Goal: Task Accomplishment & Management: Manage account settings

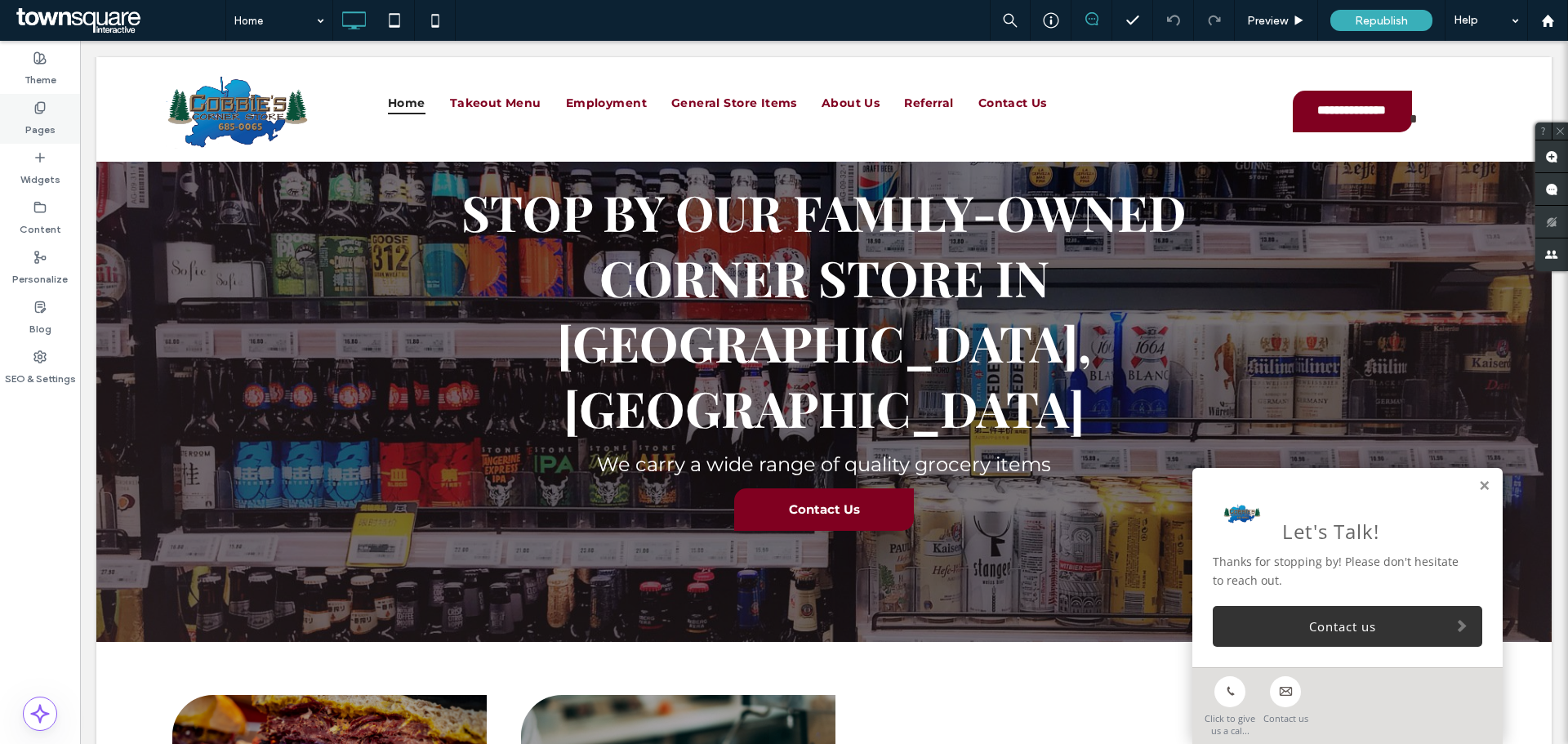
click at [25, 113] on div "Pages" at bounding box center [40, 119] width 80 height 49
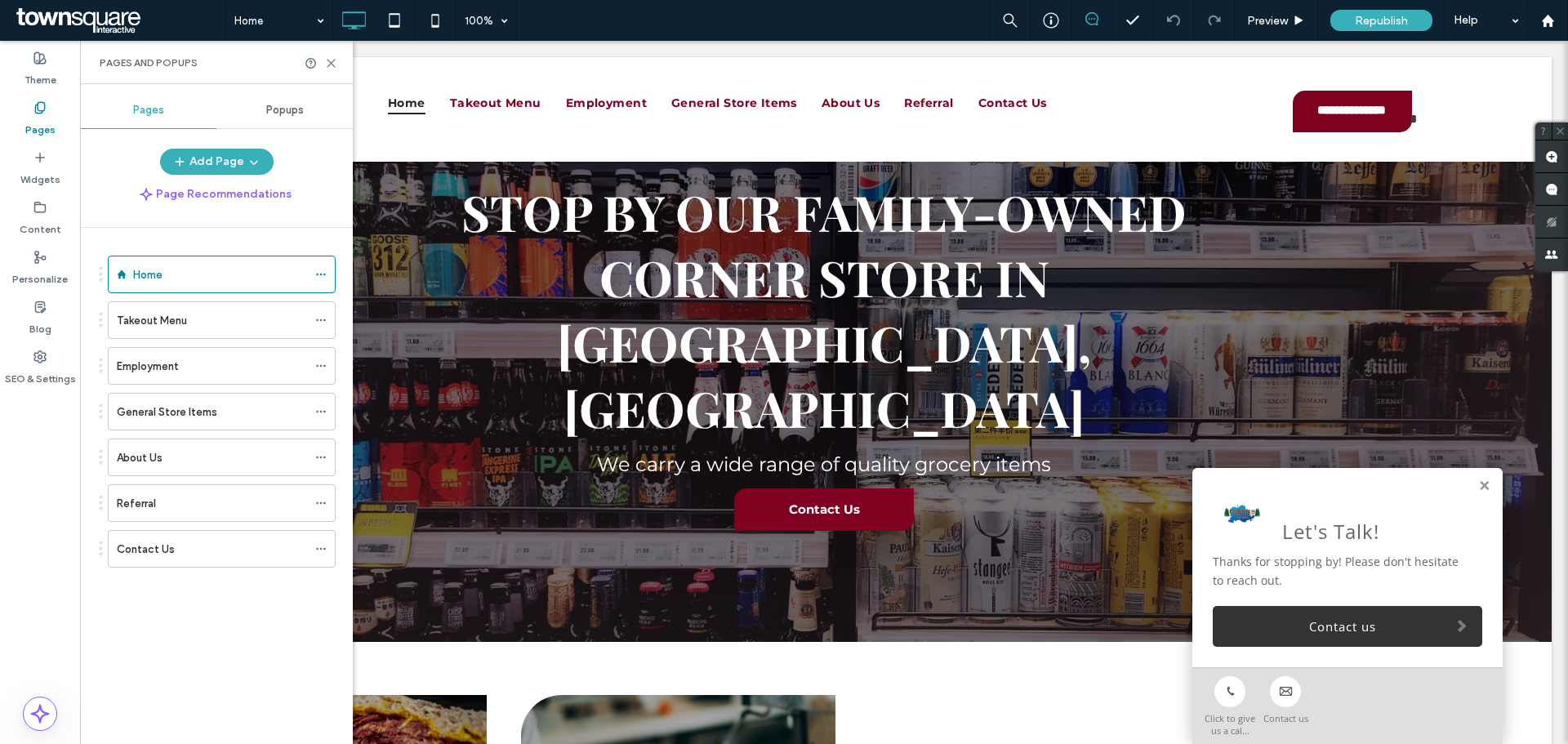
click at [41, 620] on div "Theme Pages Widgets Content Personalize Blog SEO & Settings" at bounding box center [40, 392] width 80 height 703
drag, startPoint x: 329, startPoint y: 62, endPoint x: 319, endPoint y: 27, distance: 36.4
click at [330, 57] on icon at bounding box center [331, 63] width 12 height 12
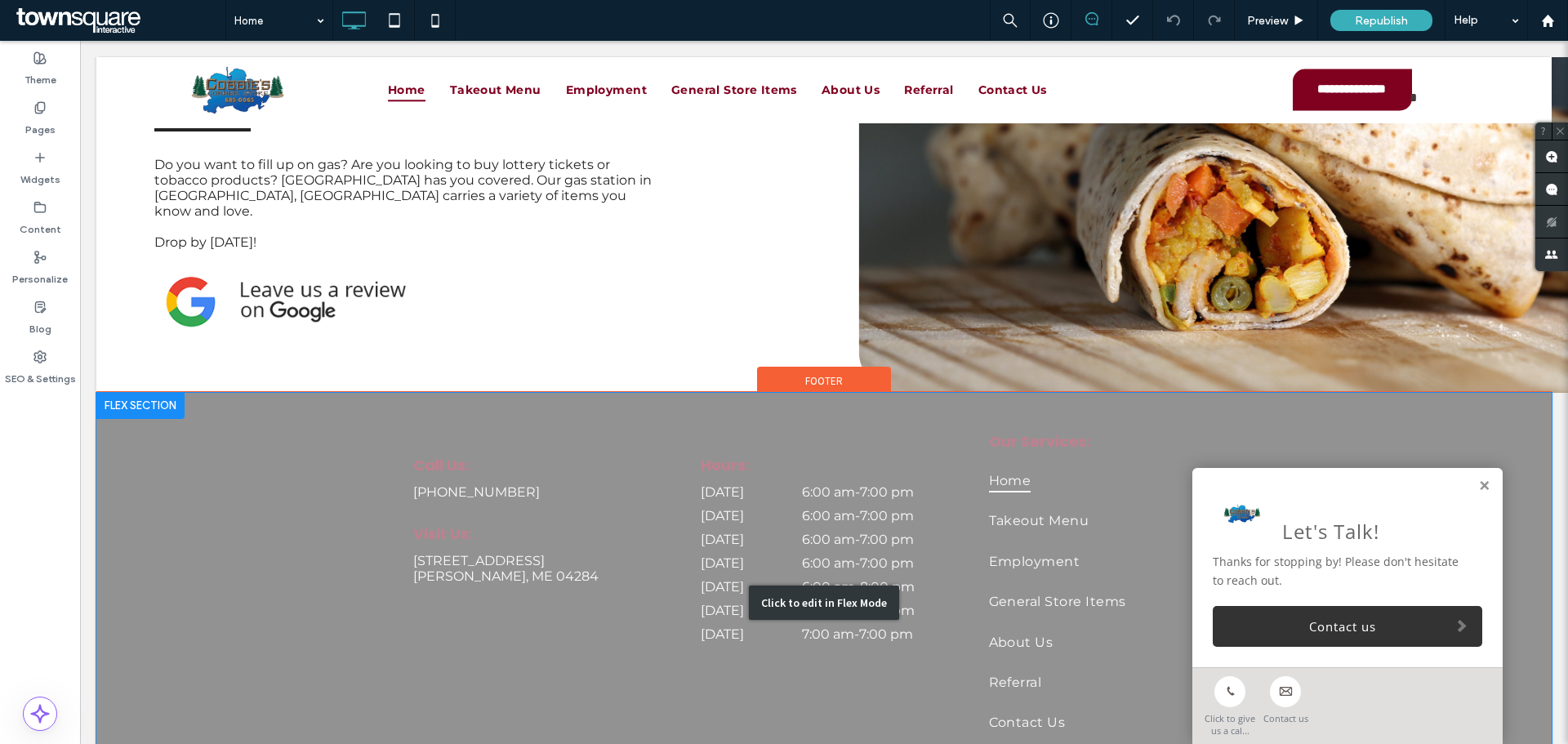
click at [813, 428] on div "Click to edit in Flex Mode" at bounding box center [823, 603] width 1455 height 420
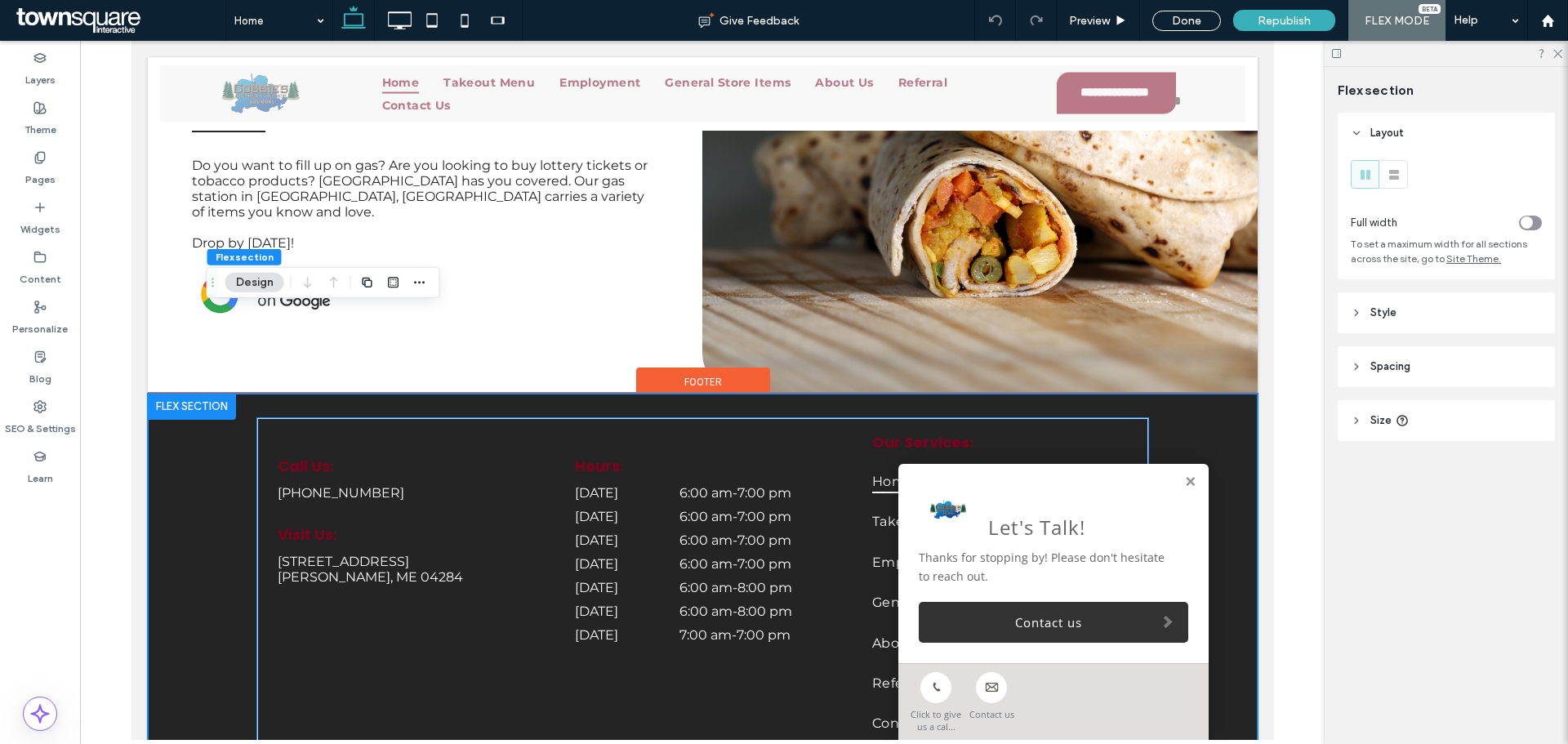
scroll to position [2357, 0]
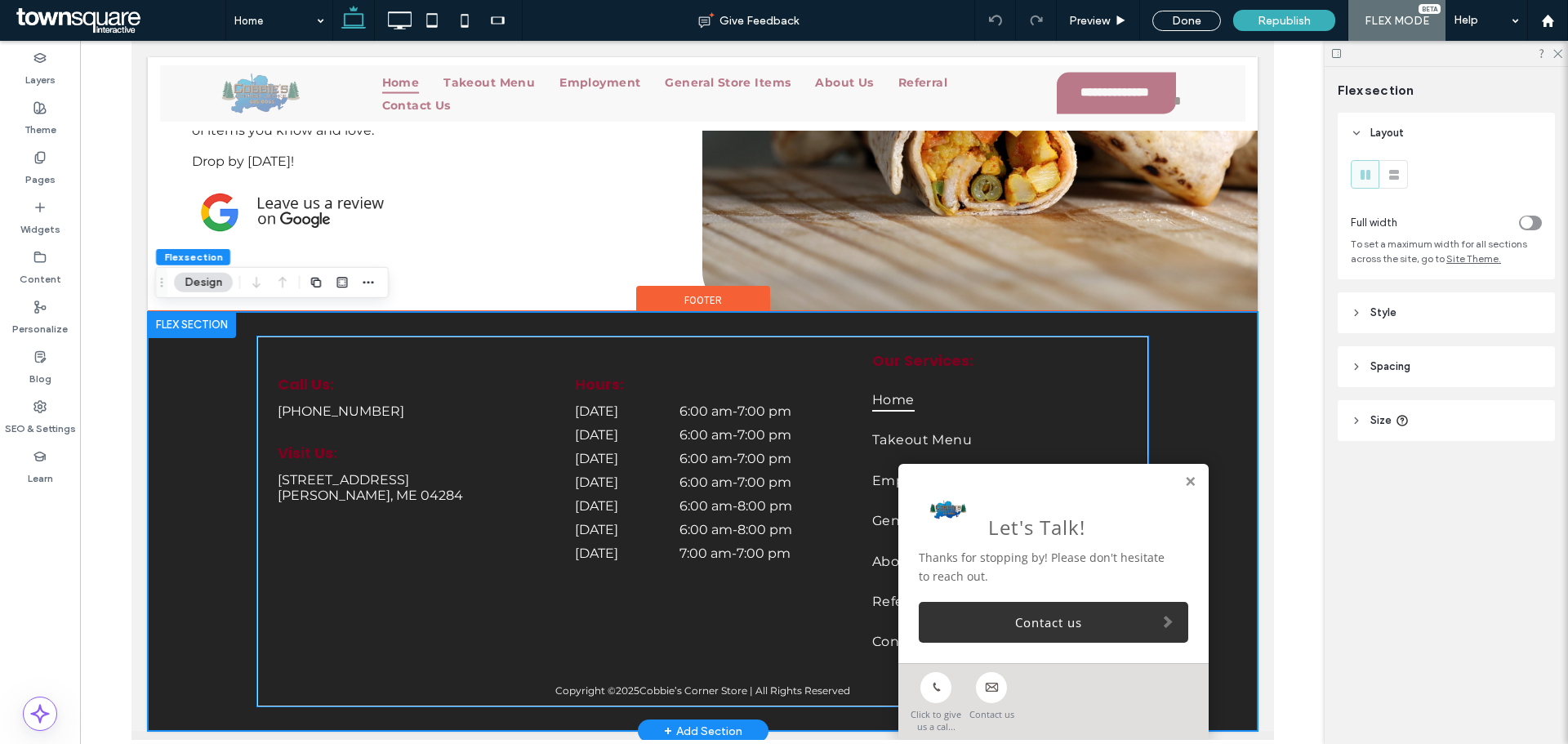
click at [690, 440] on div "[DATE] 6:00 am - 7:00 pm" at bounding box center [701, 439] width 255 height 24
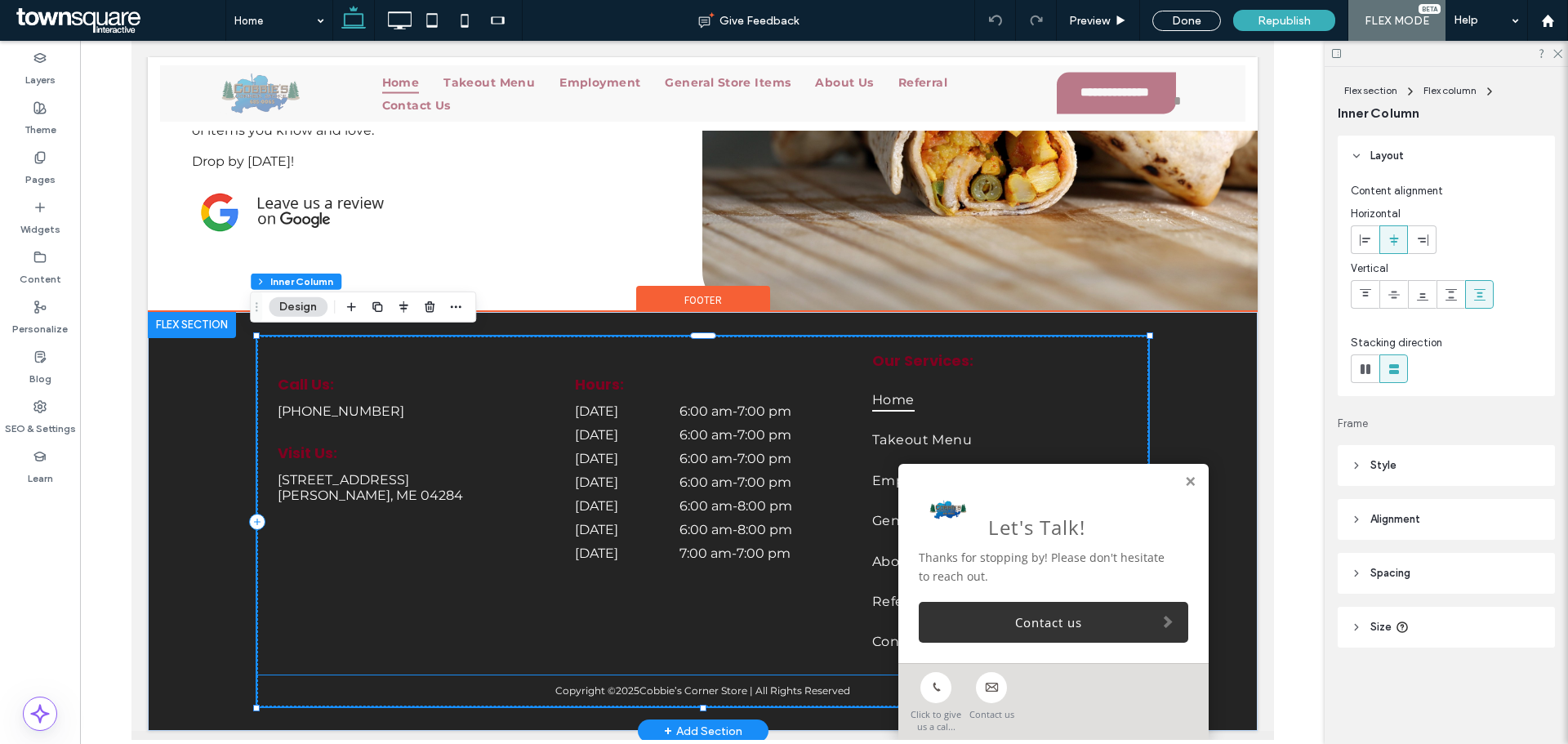
click at [581, 393] on div "Hours:" at bounding box center [701, 389] width 255 height 30
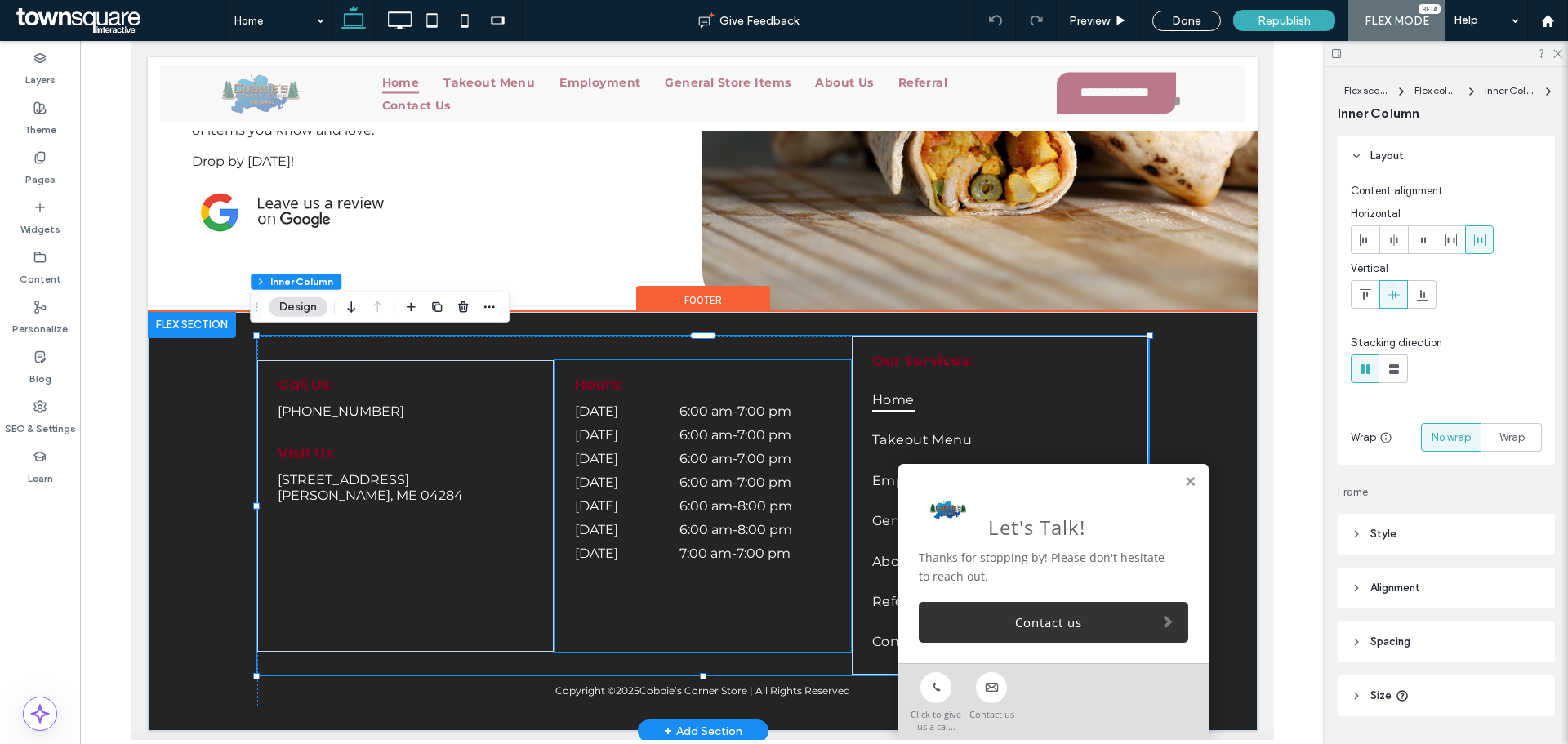
click at [682, 404] on time "6:00 am" at bounding box center [706, 411] width 53 height 15
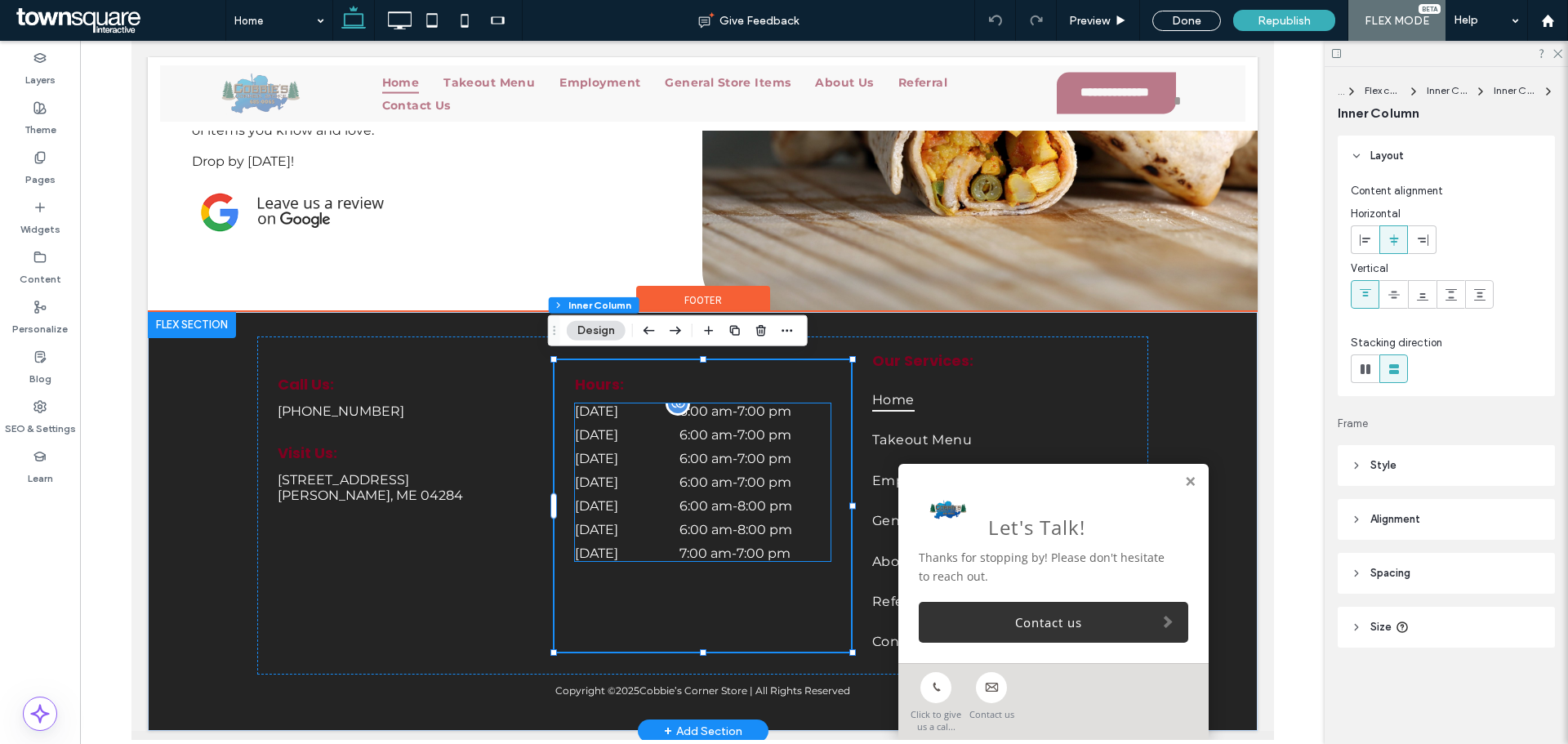
click at [671, 410] on div at bounding box center [677, 404] width 25 height 25
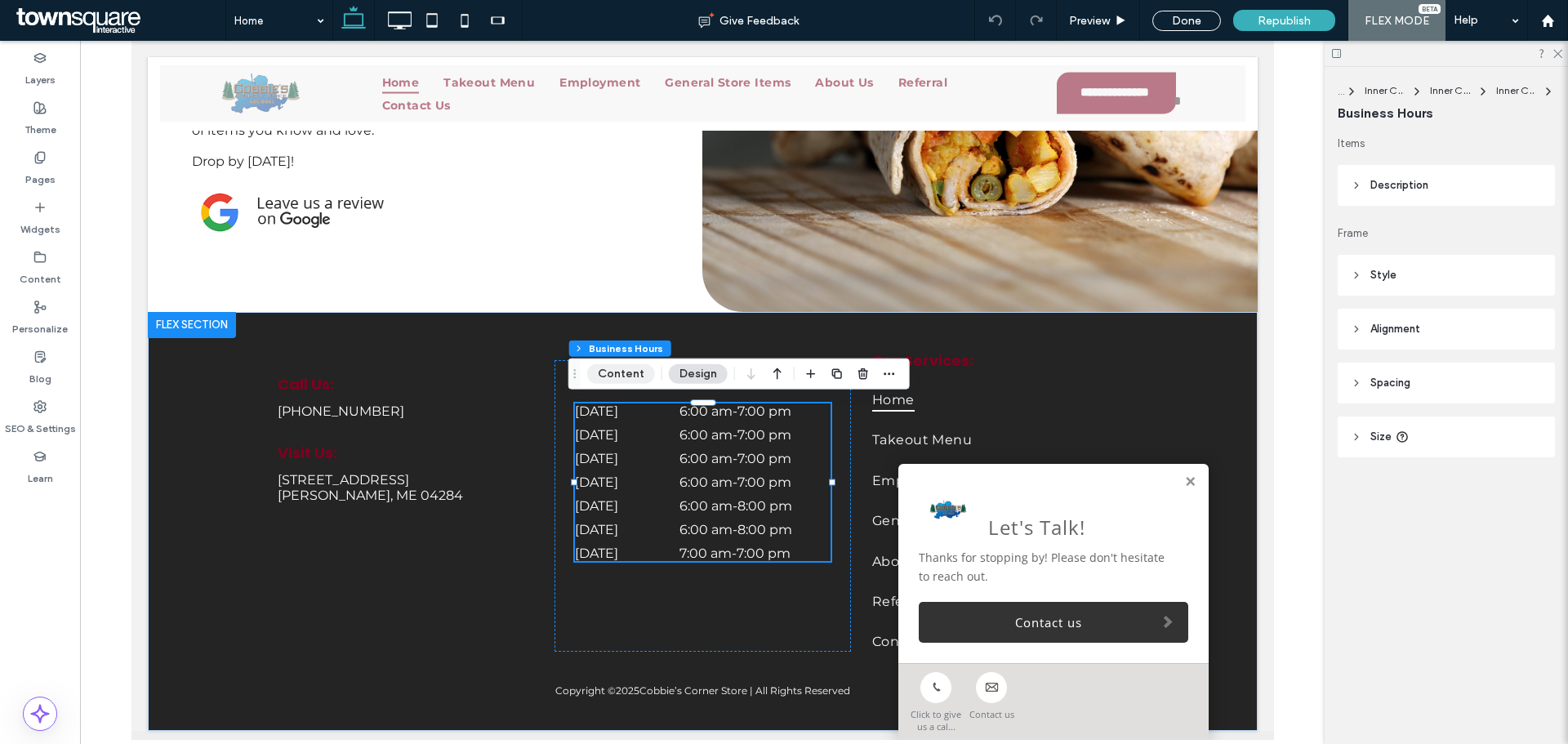
click at [629, 372] on button "Content" at bounding box center [620, 373] width 67 height 20
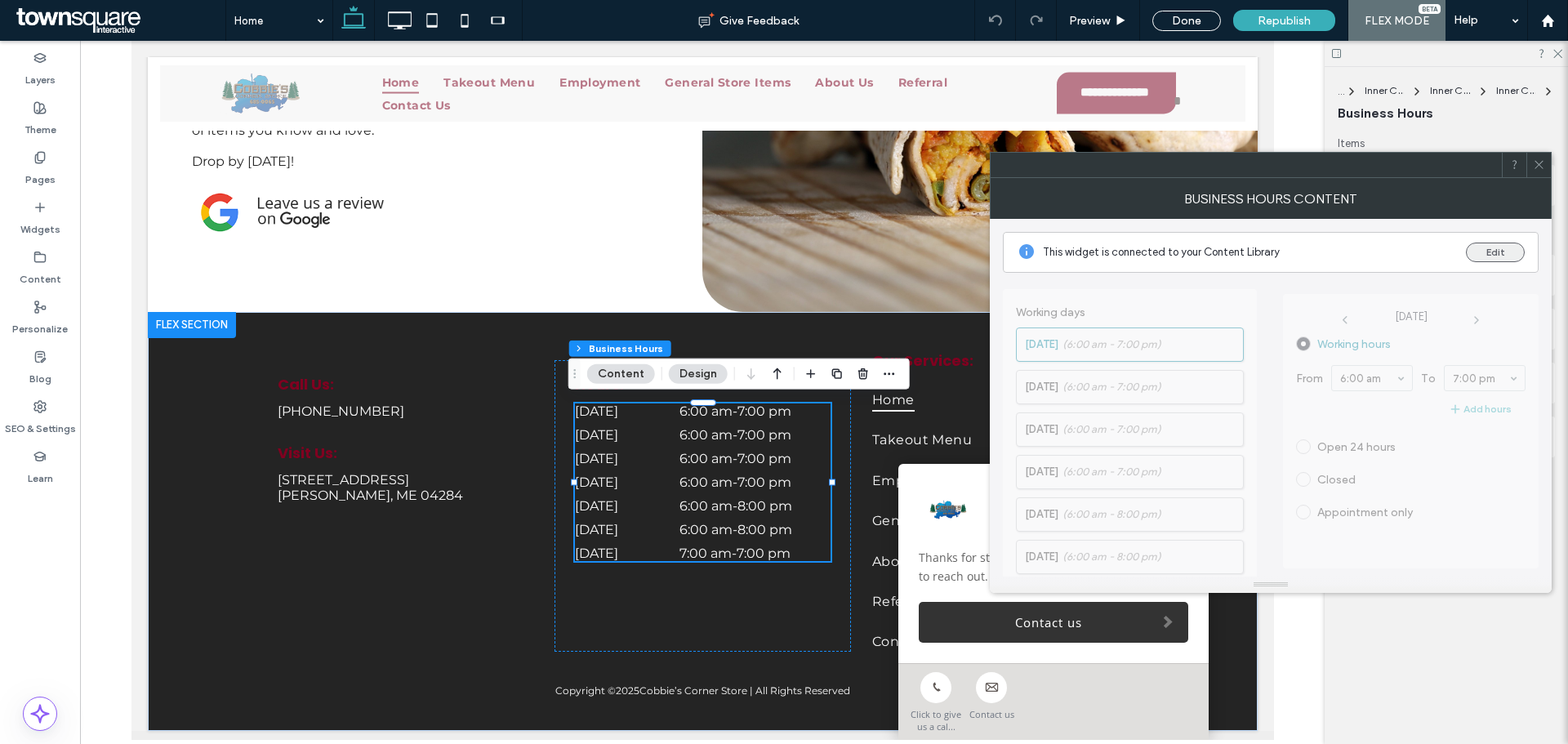
click at [1487, 258] on button "Edit" at bounding box center [1495, 252] width 59 height 20
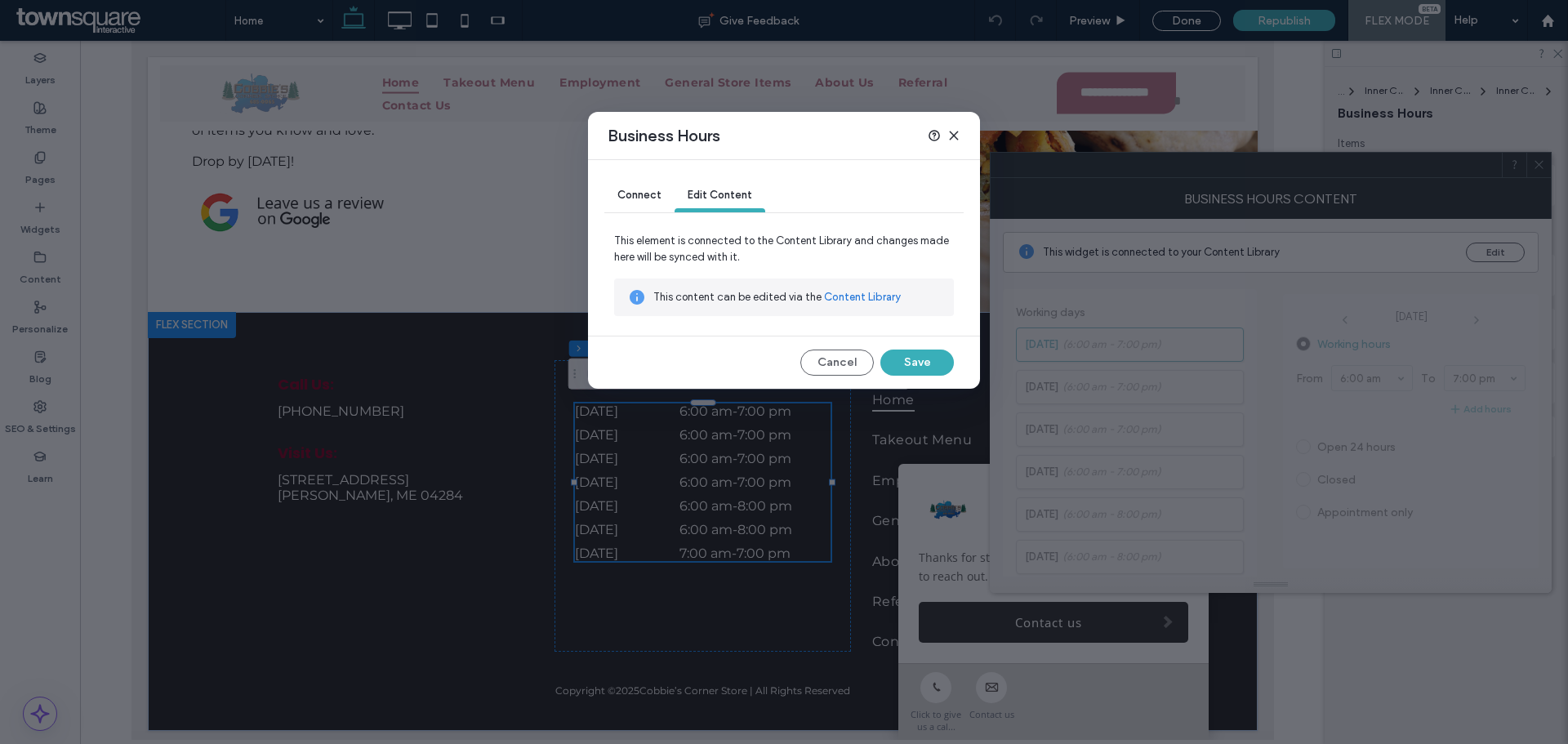
click at [845, 300] on link "Content Library" at bounding box center [862, 296] width 77 height 16
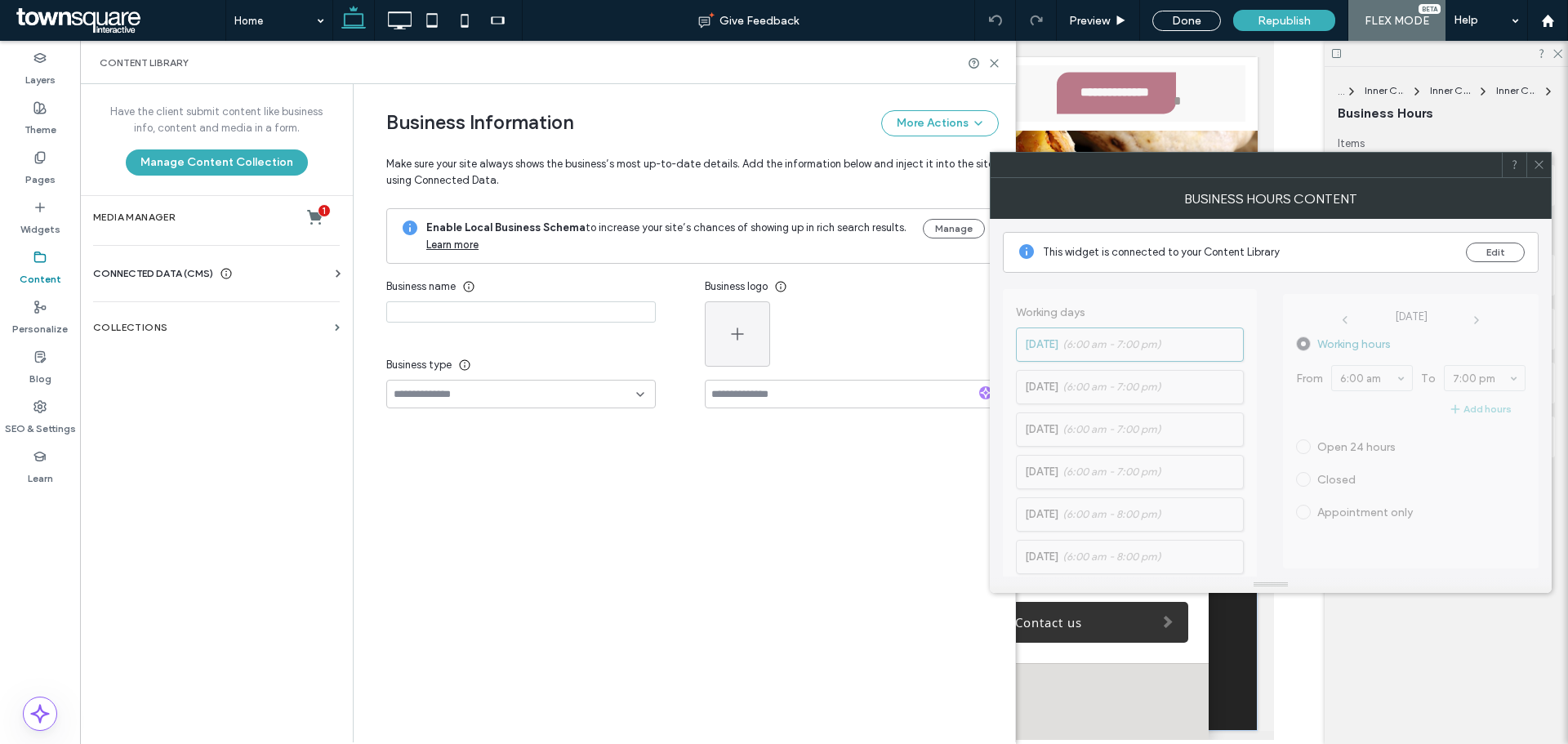
type input "**********"
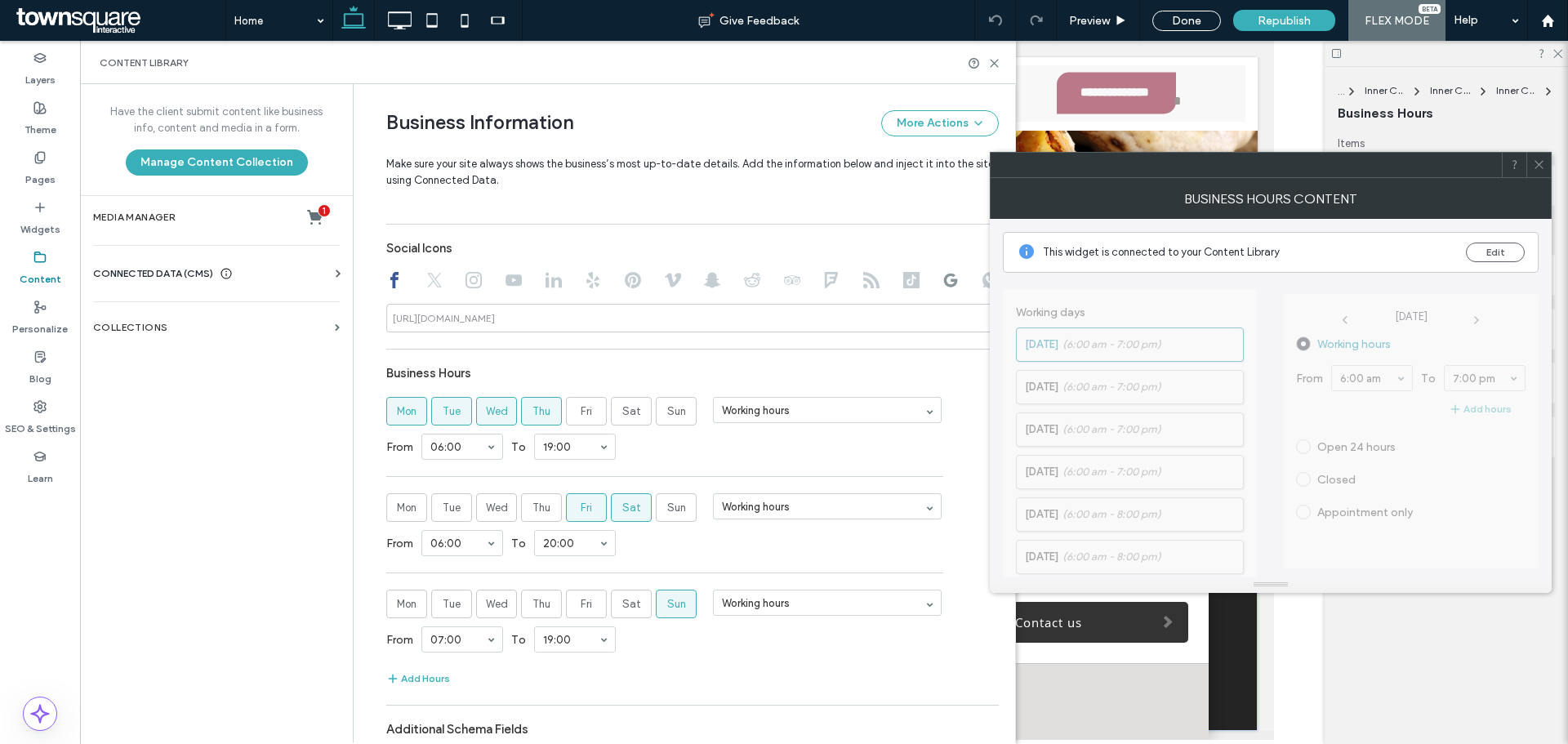
scroll to position [843, 0]
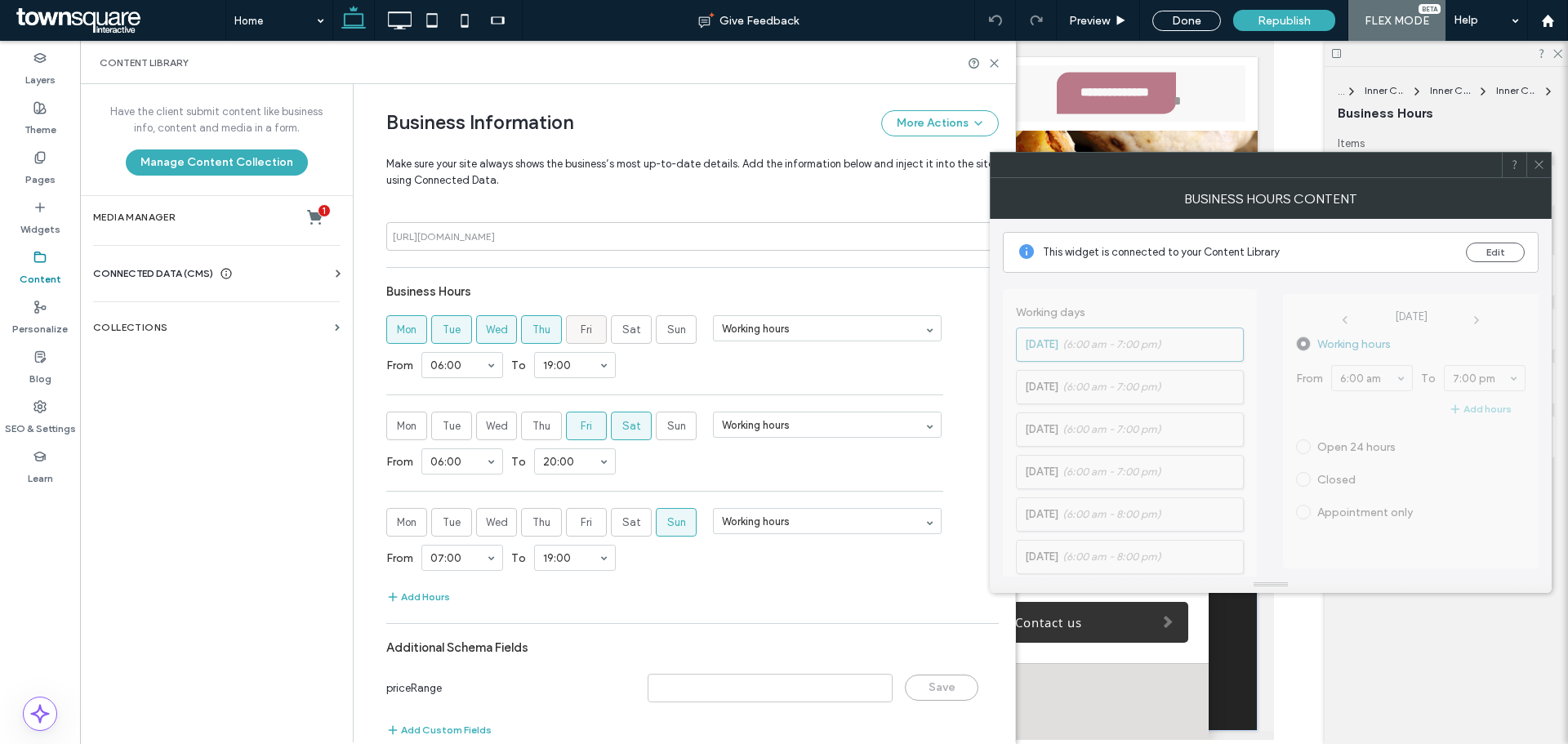
click at [589, 334] on label "Fri" at bounding box center [586, 330] width 41 height 29
click at [638, 331] on label "Sat" at bounding box center [631, 330] width 41 height 29
click at [964, 430] on section "Mon Tue Wed Thu Fri Sat Sun Working hours" at bounding box center [692, 426] width 613 height 29
click at [1538, 165] on icon at bounding box center [1539, 164] width 12 height 12
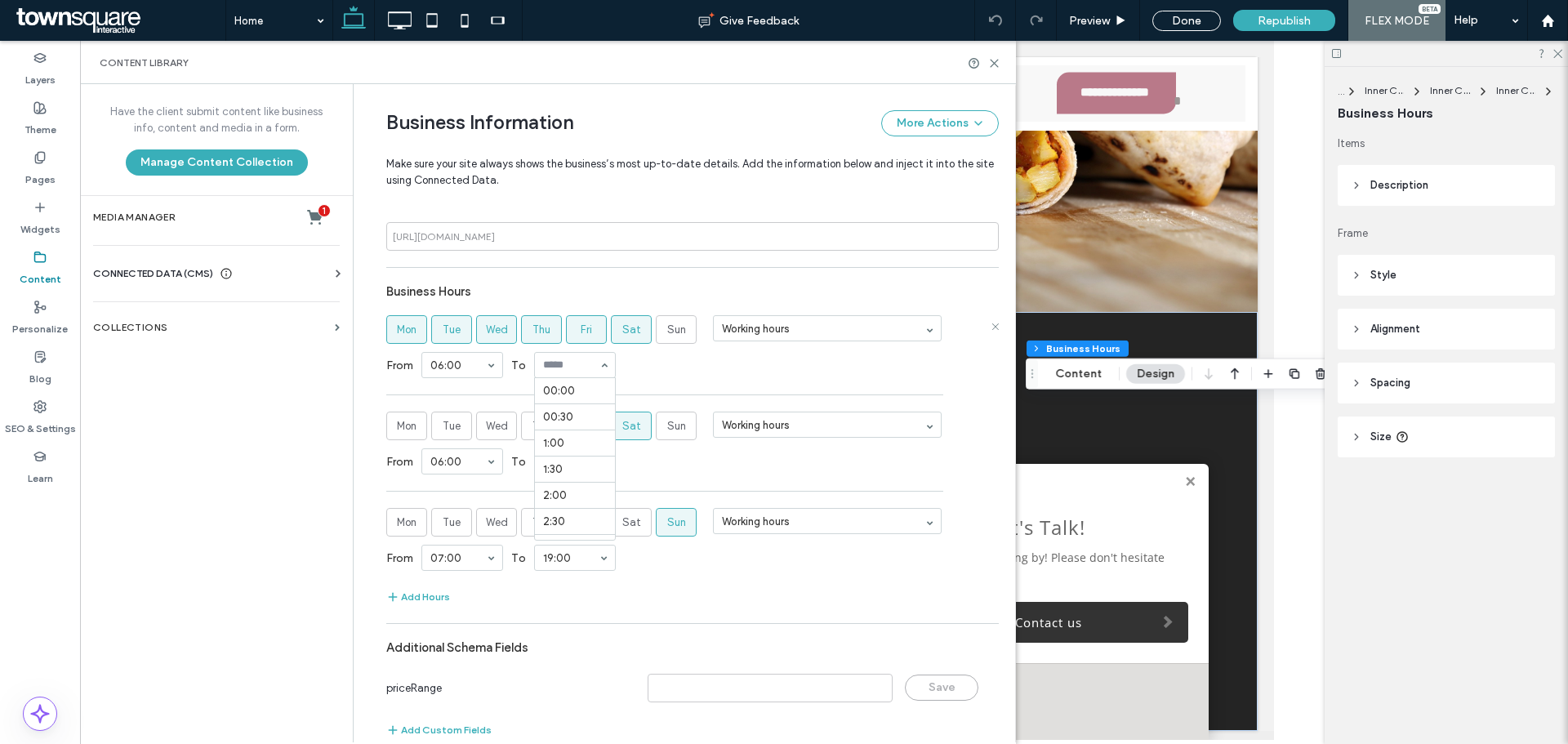
scroll to position [994, 0]
click at [991, 425] on icon at bounding box center [994, 422] width 9 height 9
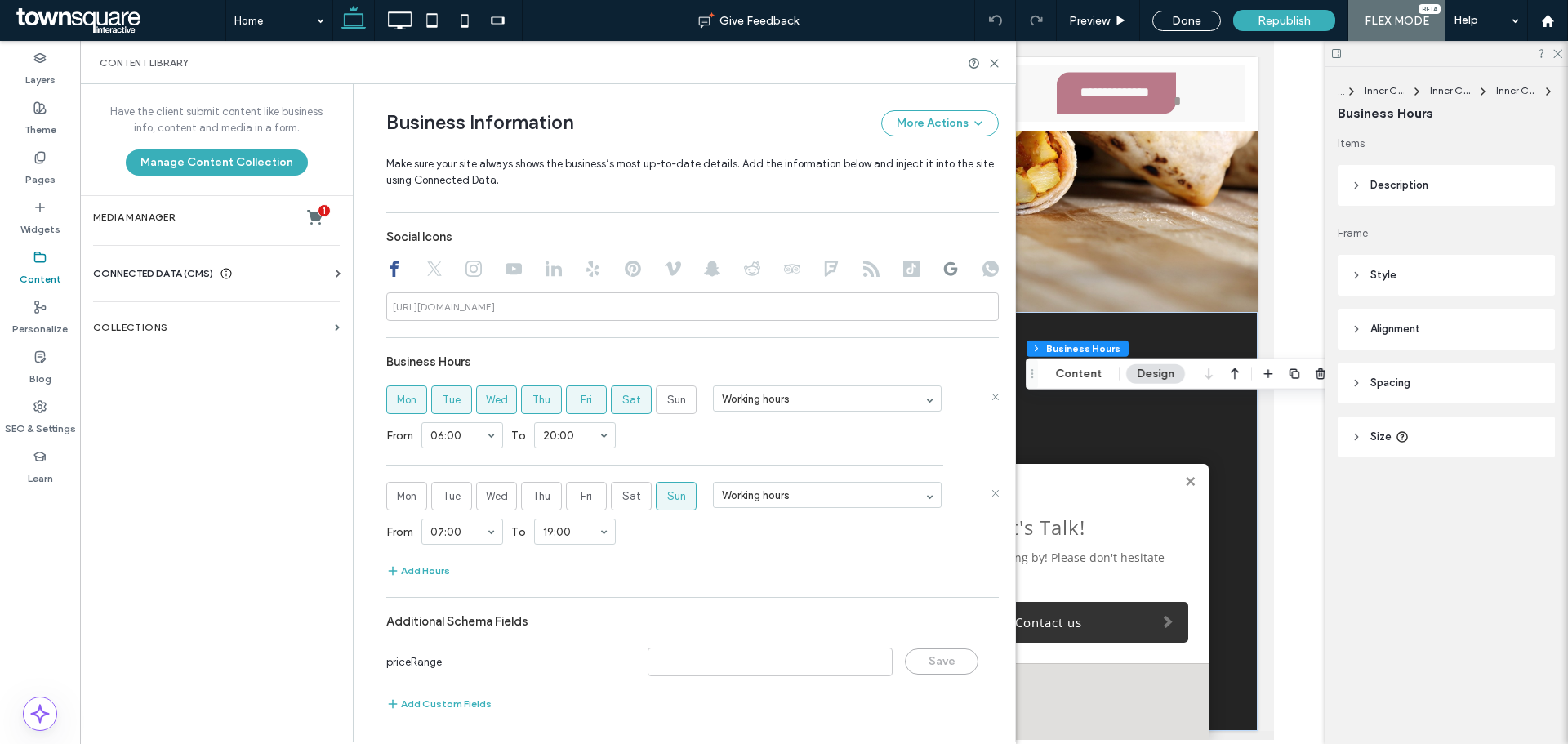
drag, startPoint x: 309, startPoint y: 548, endPoint x: 585, endPoint y: 181, distance: 459.2
click at [308, 547] on div "Have the client submit content like business info, content and media in a form.…" at bounding box center [216, 412] width 273 height 657
click at [825, 568] on div "Add Hours" at bounding box center [692, 571] width 613 height 20
click at [841, 596] on div "**********" at bounding box center [692, 216] width 613 height 1013
click at [953, 656] on div "Save" at bounding box center [941, 662] width 73 height 27
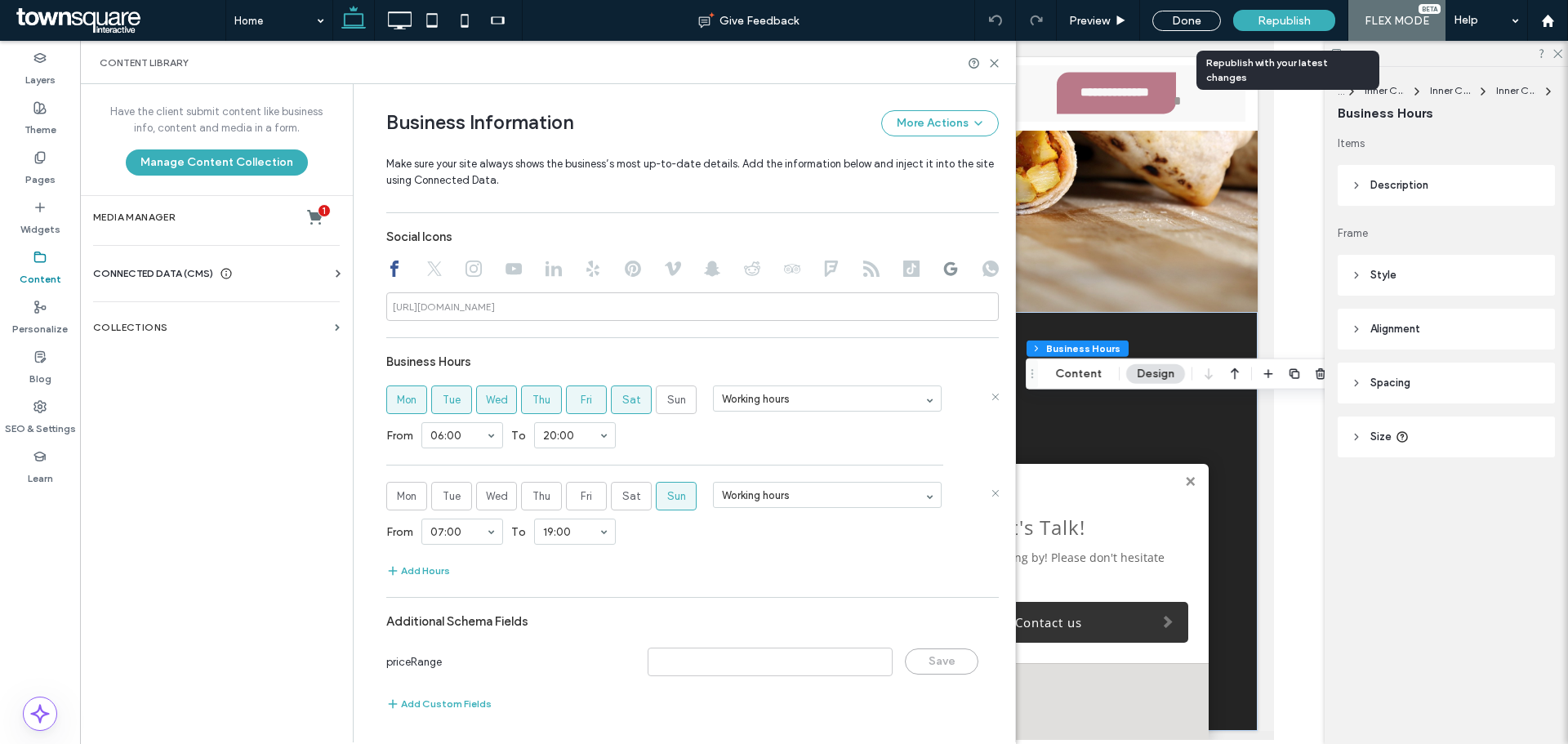
click at [1314, 17] on div "Republish" at bounding box center [1283, 20] width 102 height 21
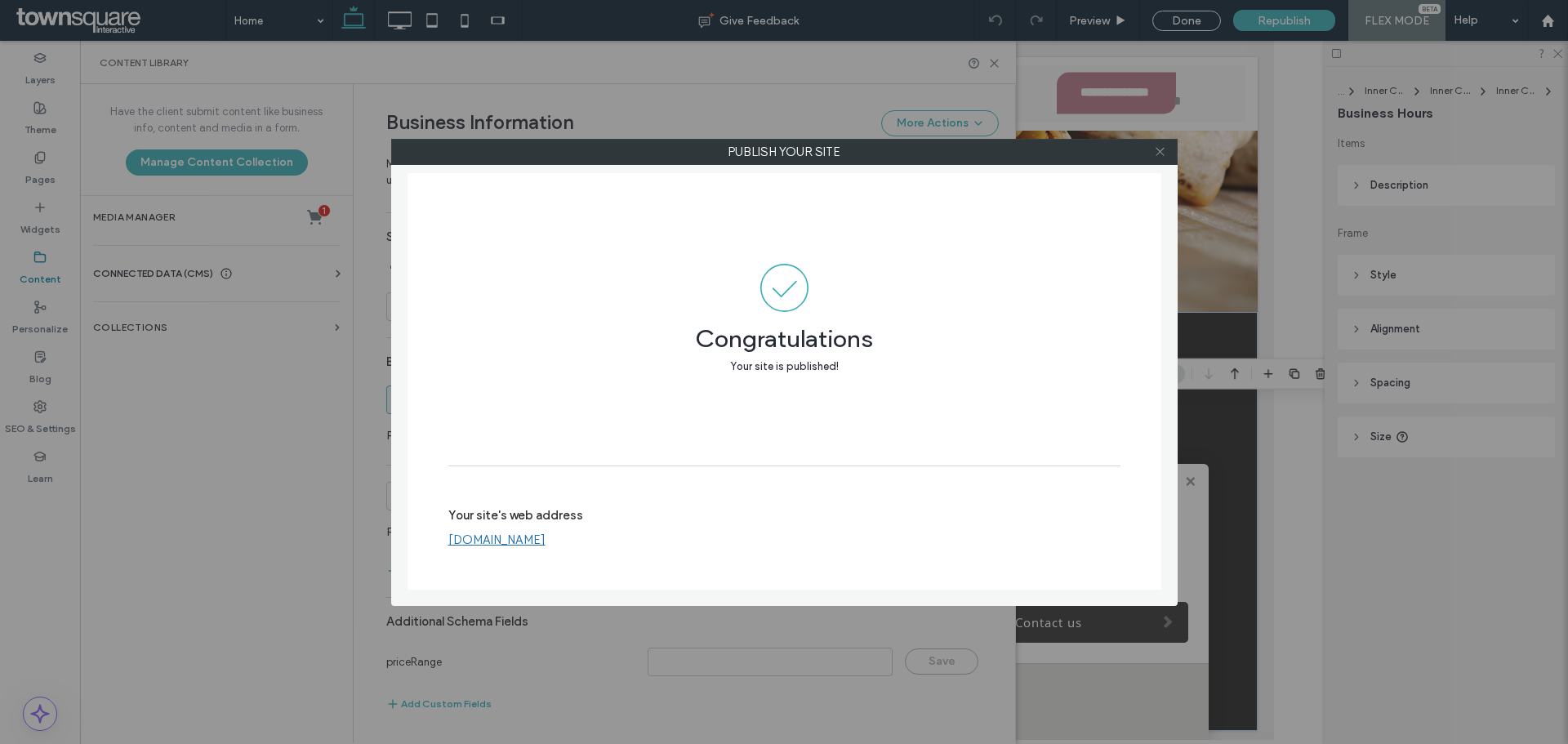
click at [1162, 156] on icon at bounding box center [1160, 151] width 12 height 12
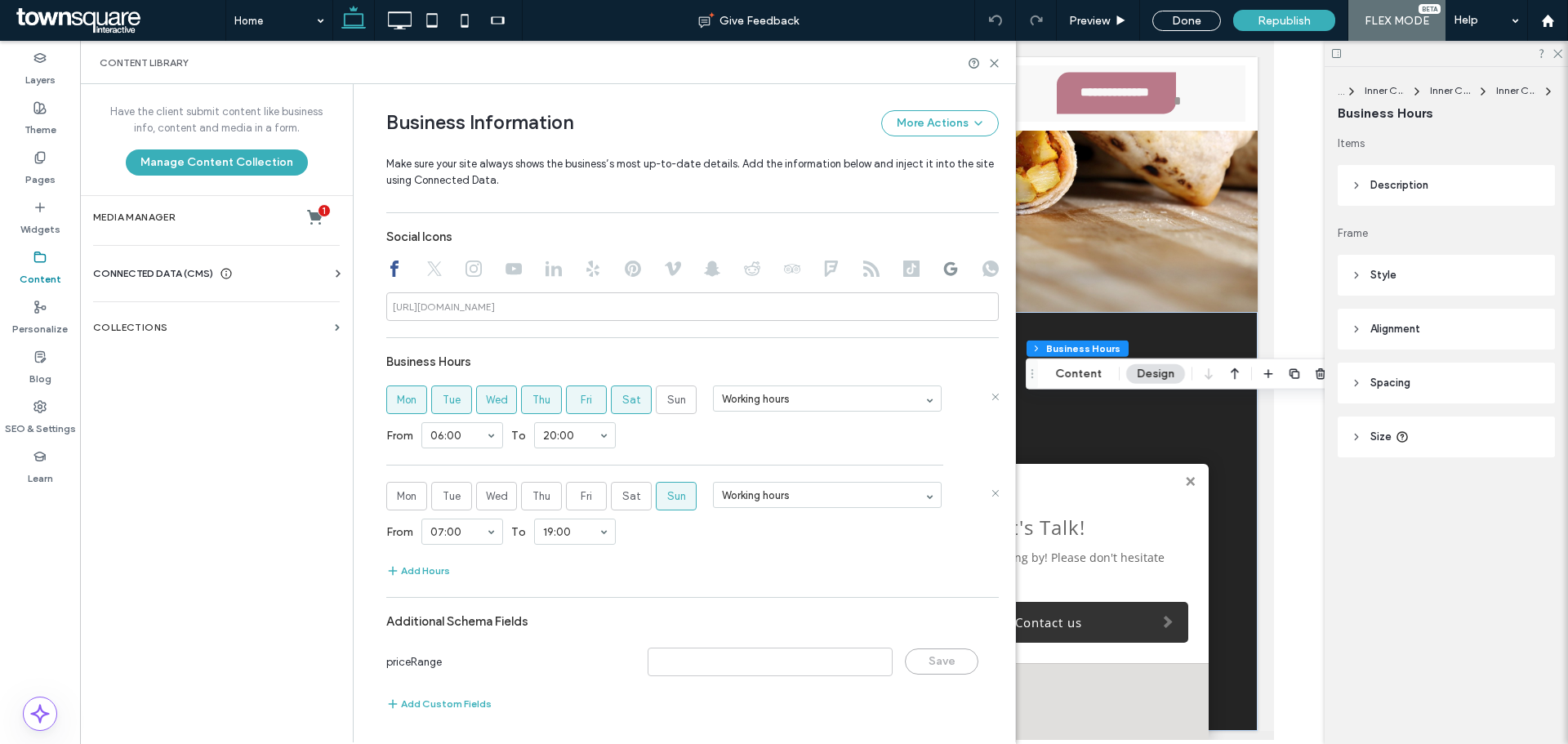
click at [985, 67] on div at bounding box center [984, 63] width 32 height 12
click at [993, 66] on icon at bounding box center [993, 63] width 12 height 12
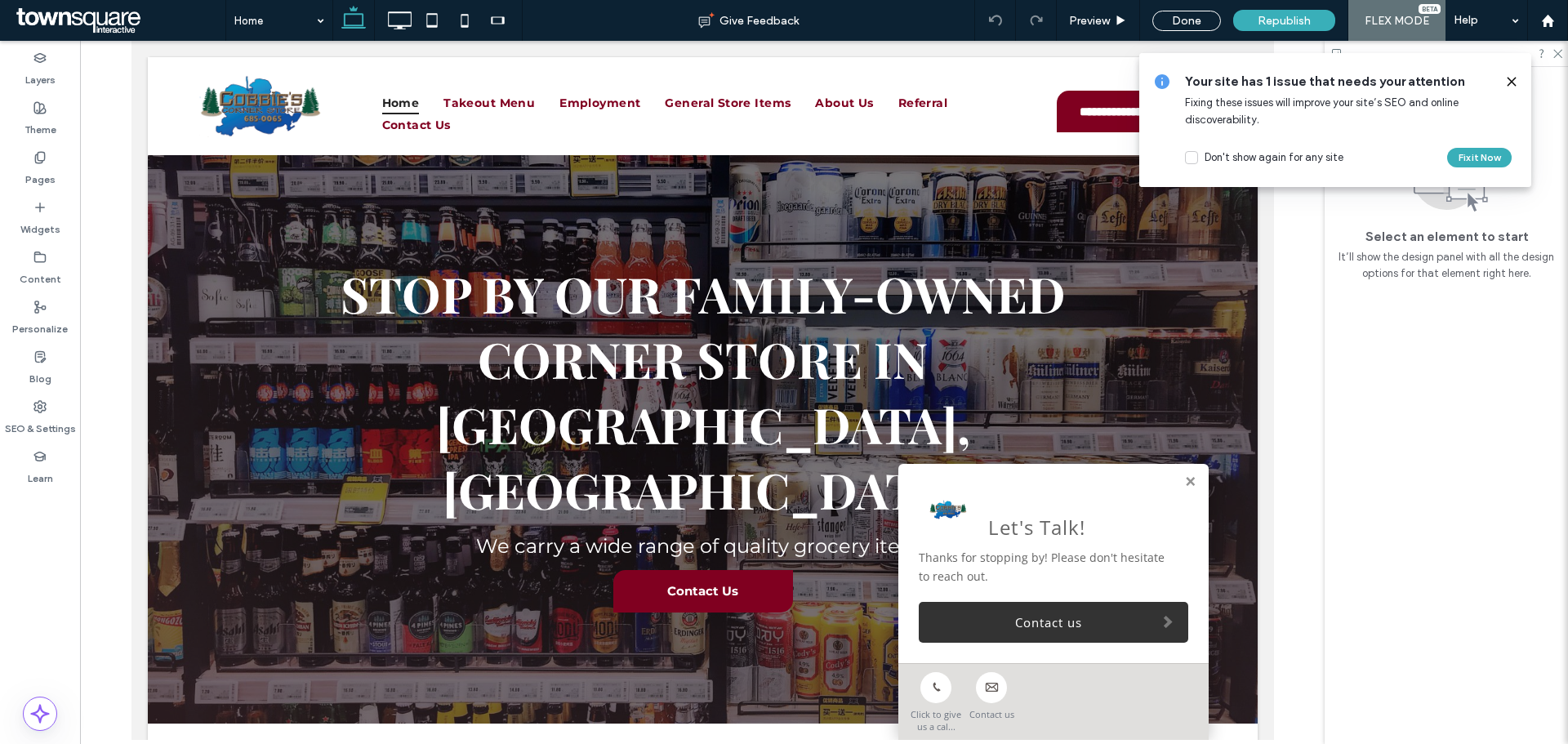
click at [1513, 85] on use at bounding box center [1511, 82] width 8 height 8
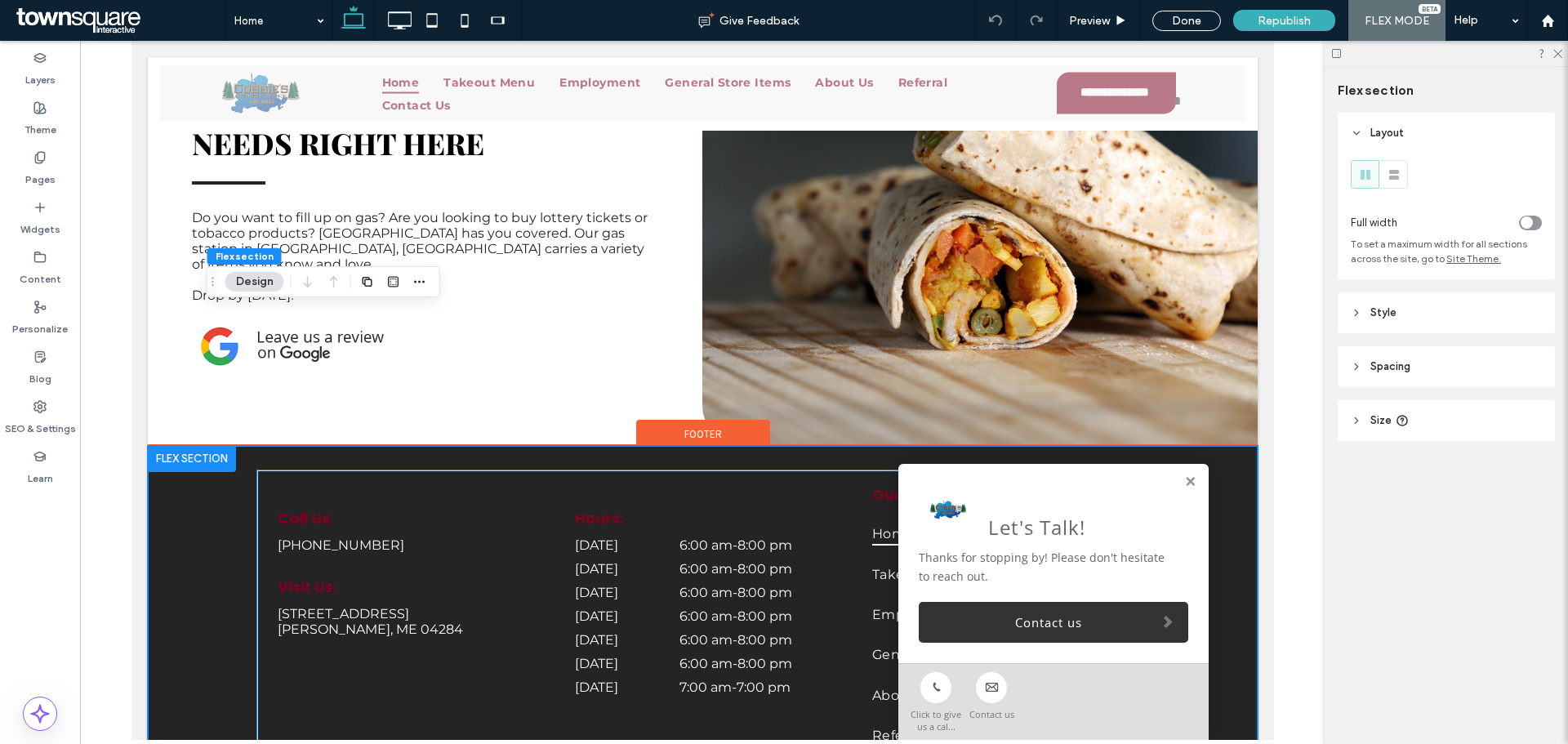
scroll to position [2352, 0]
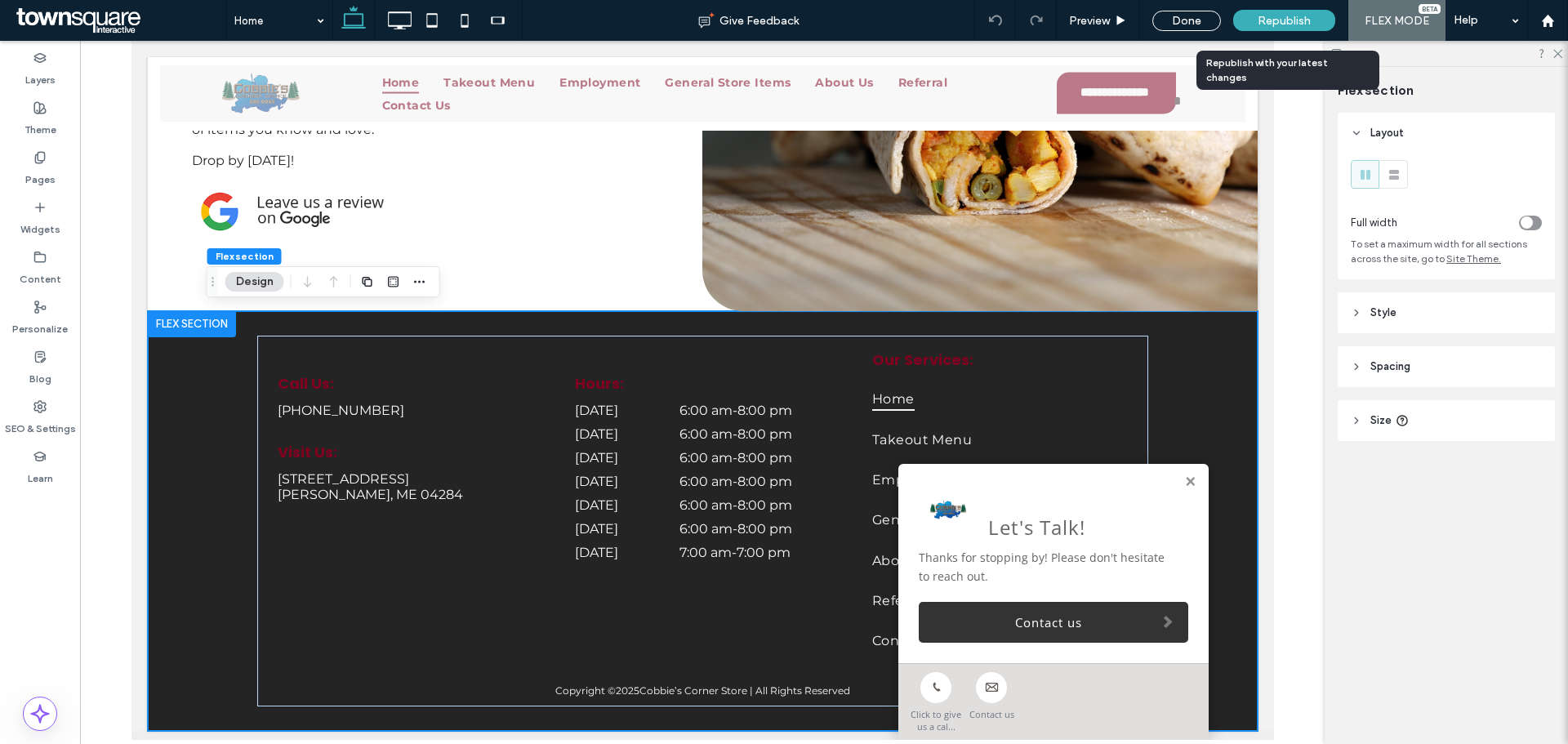
click at [1265, 8] on div "Republish" at bounding box center [1283, 20] width 102 height 41
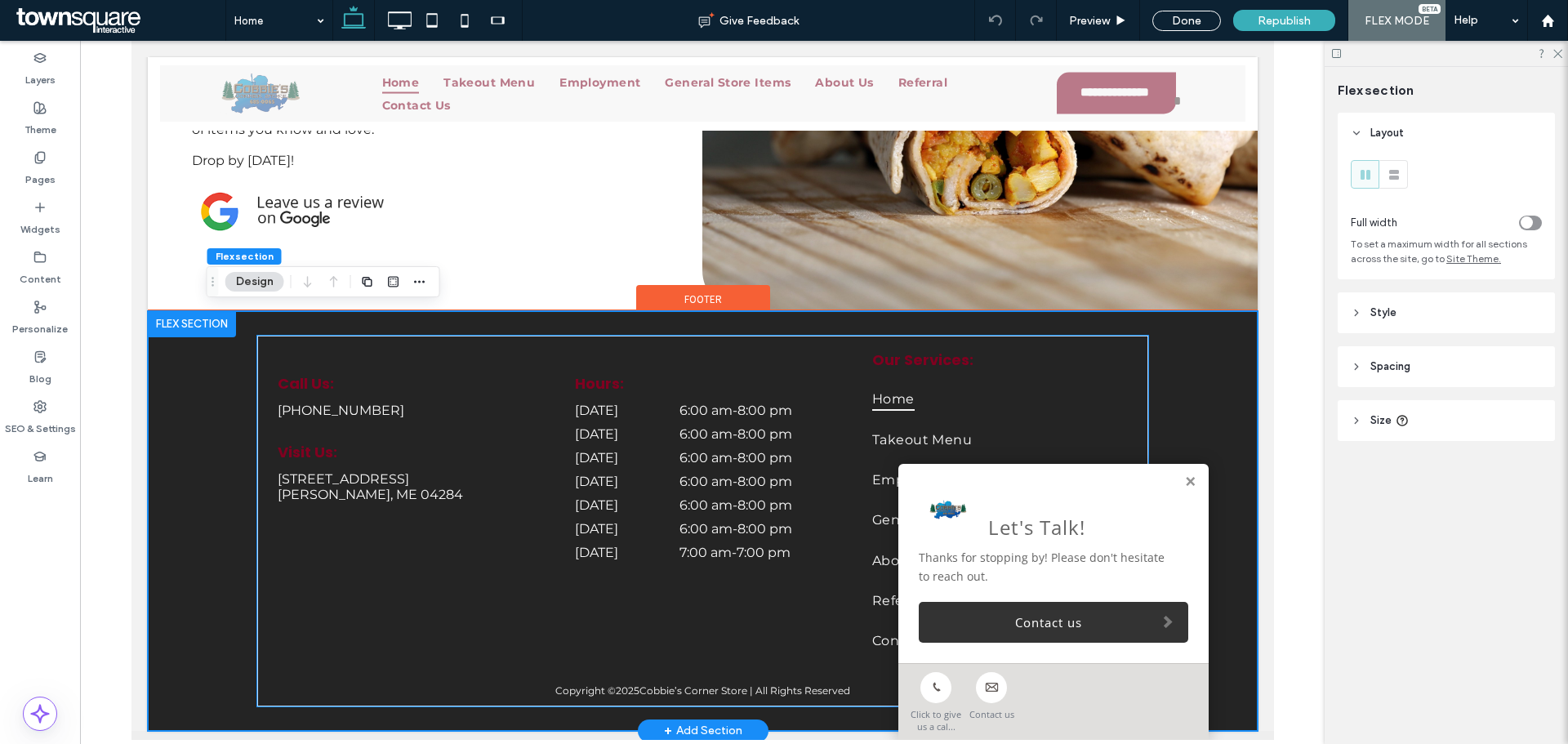
click at [714, 442] on div "[DATE] 6:00 am - 8:00 pm" at bounding box center [701, 438] width 255 height 24
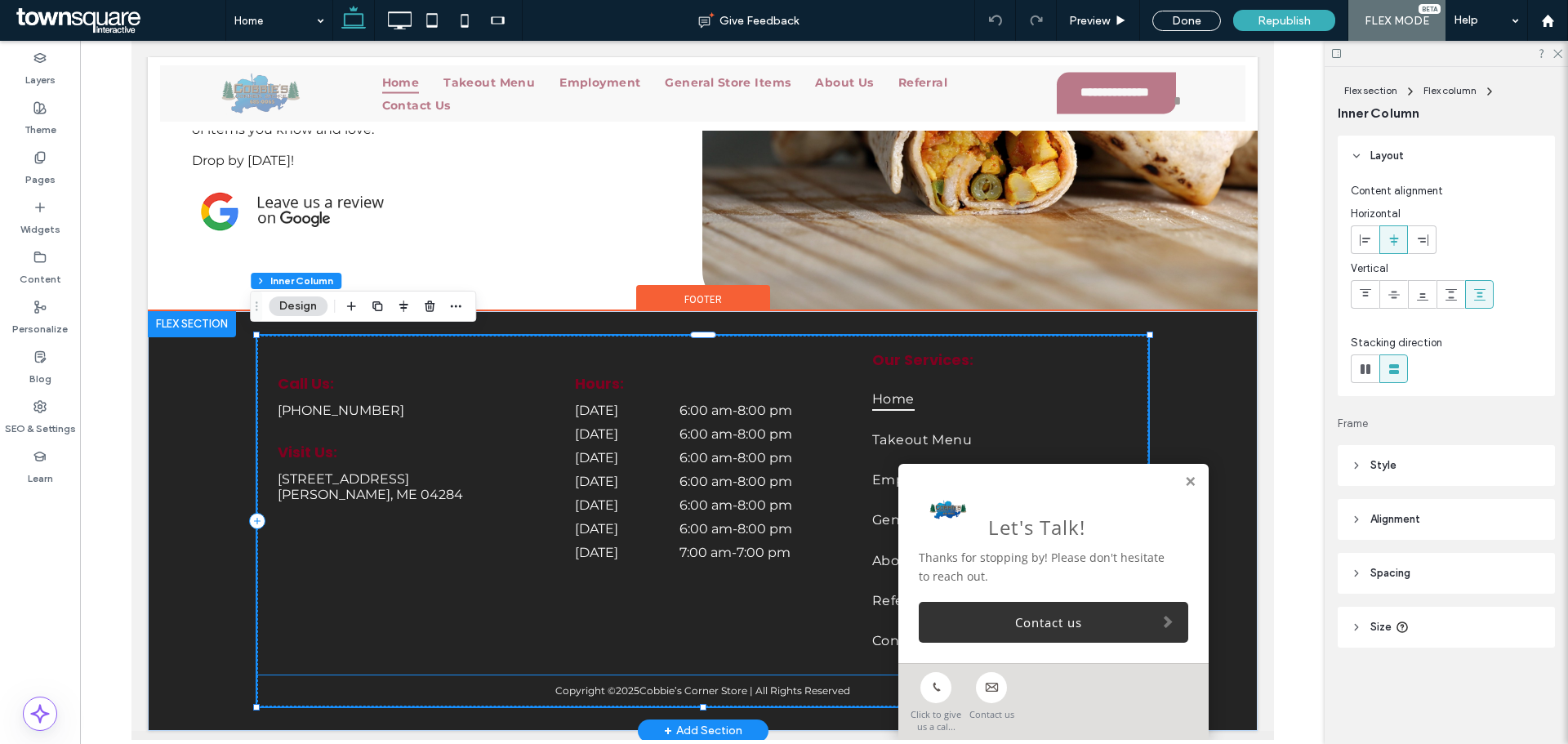
click at [736, 441] on div "[DATE] 6:00 am - 8:00 pm" at bounding box center [701, 438] width 255 height 24
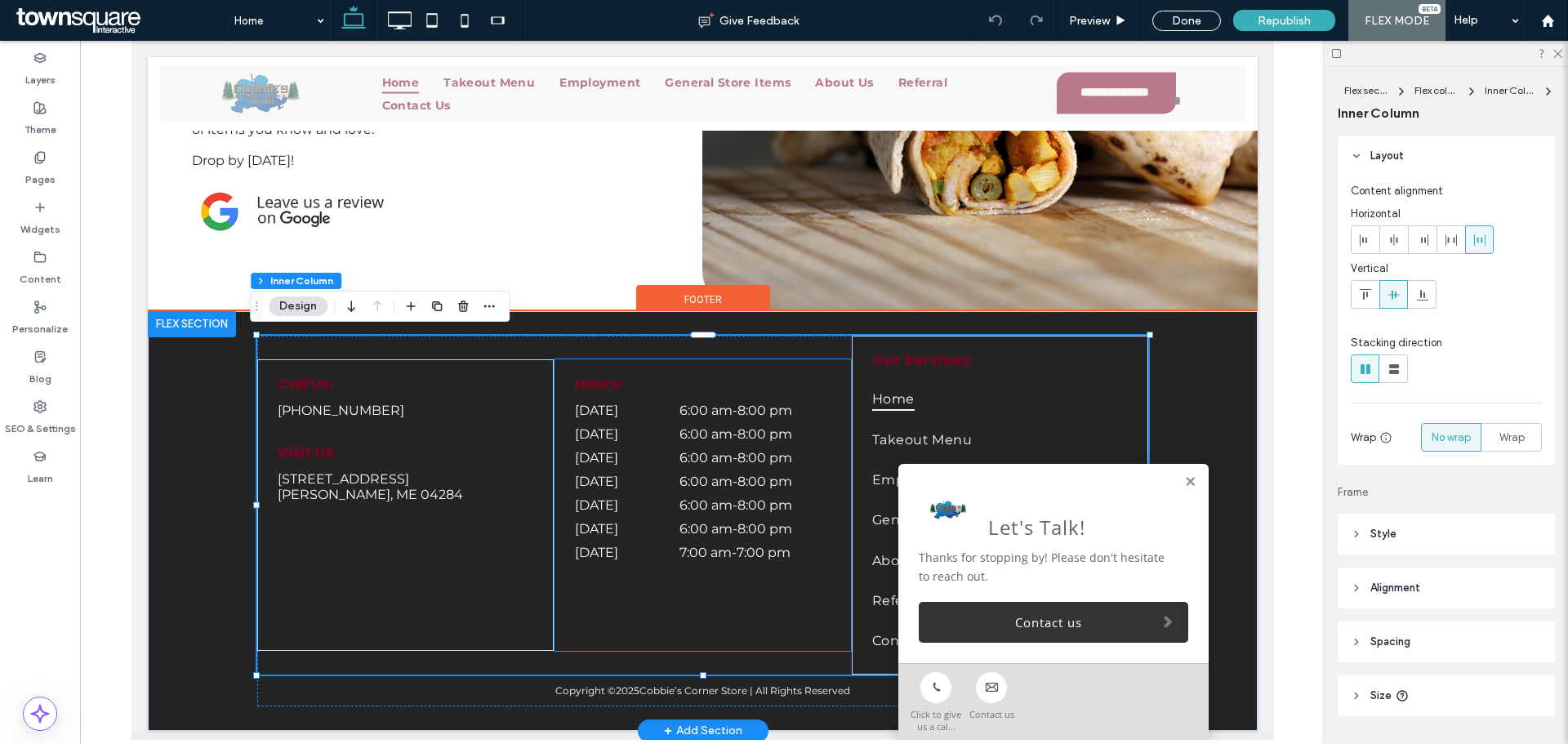
click at [762, 442] on div "[DATE] 6:00 am - 8:00 pm" at bounding box center [701, 438] width 255 height 24
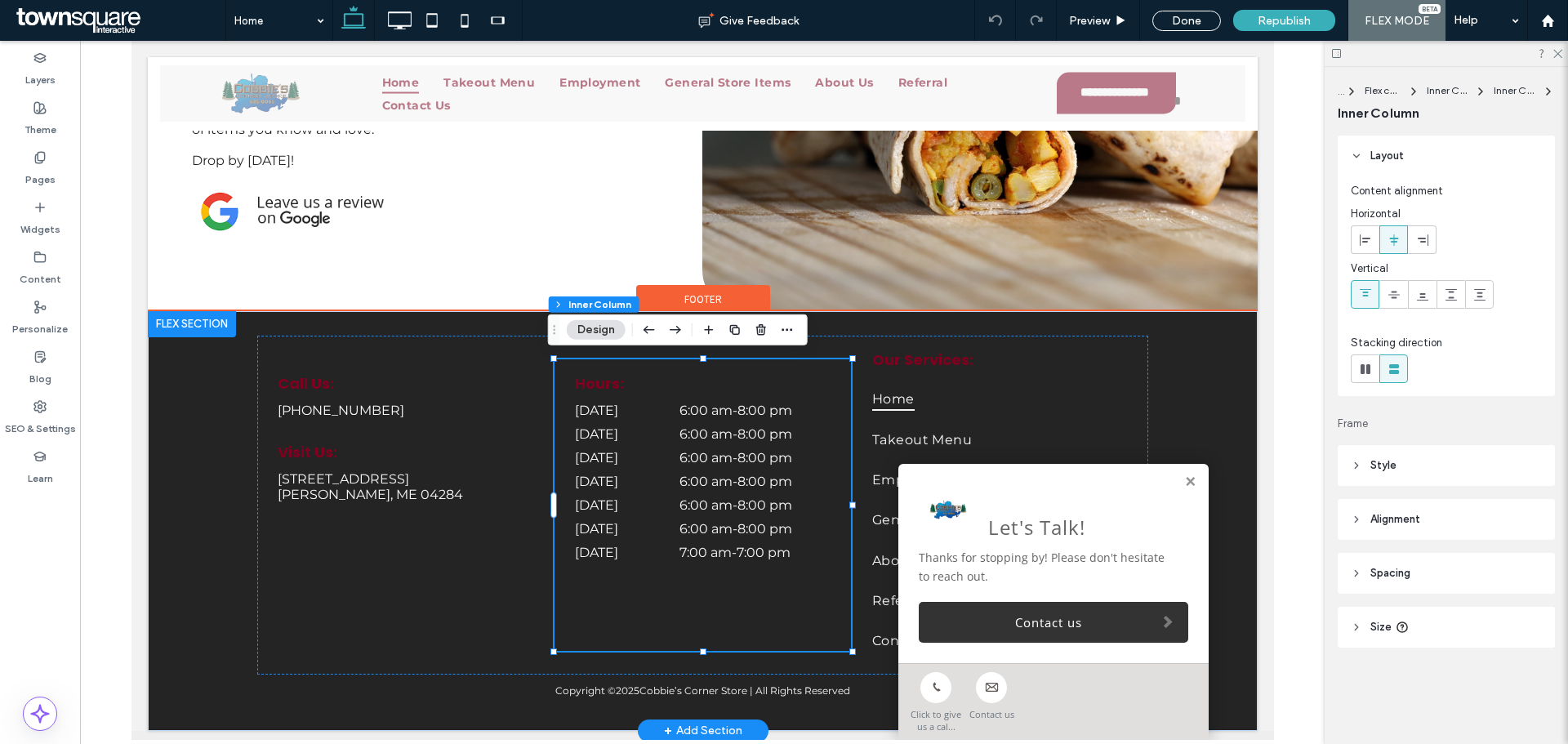
type input "**"
click at [684, 440] on div "[DATE] 6:00 am - 8:00 pm" at bounding box center [701, 438] width 255 height 24
click at [684, 440] on div "[DATE] 6:00 am - 8:00 pm [DATE] 6:00 am - 8:00 pm [DATE] 6:00 am - 8:00 pm [DAT…" at bounding box center [701, 482] width 255 height 158
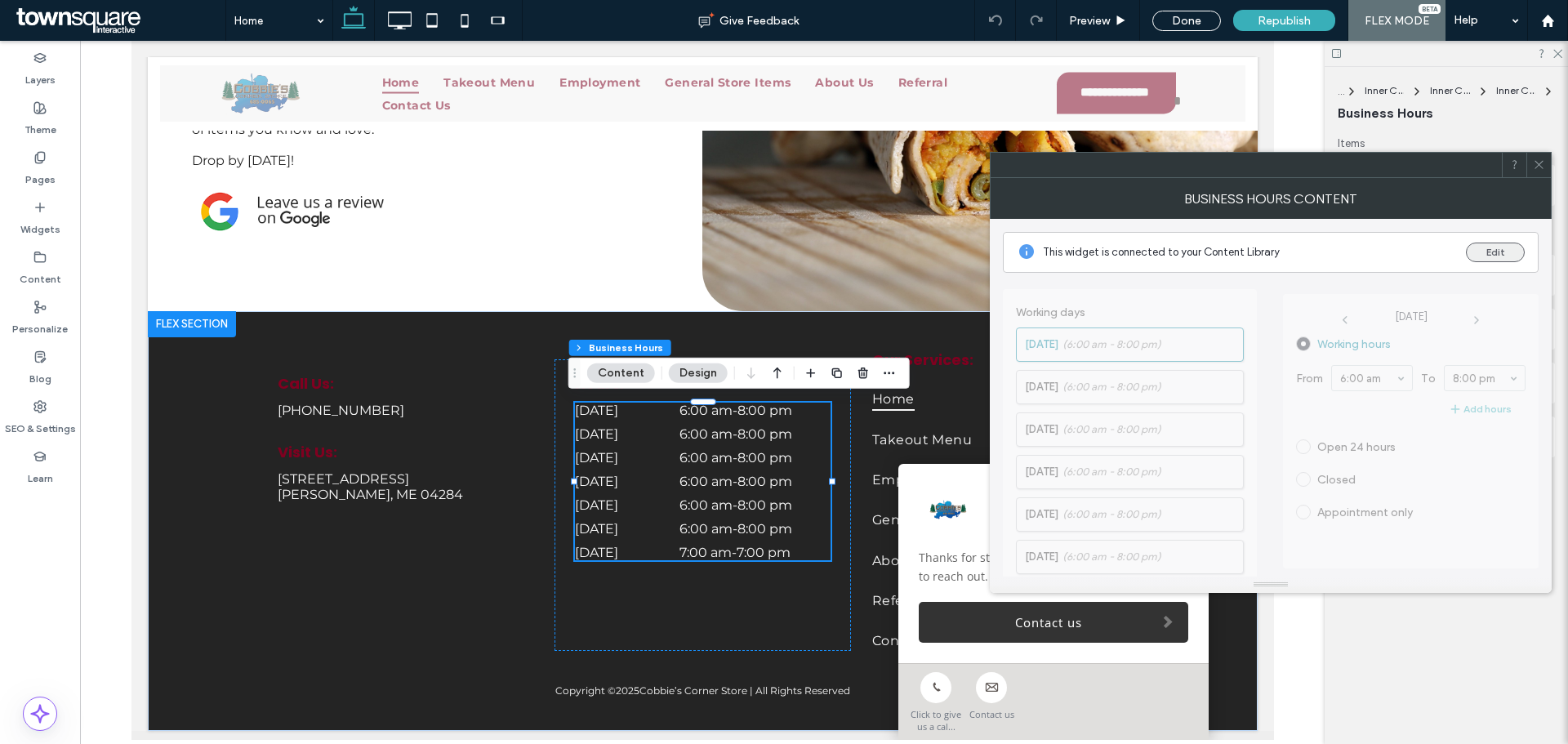
click at [1499, 254] on button "Edit" at bounding box center [1495, 252] width 59 height 20
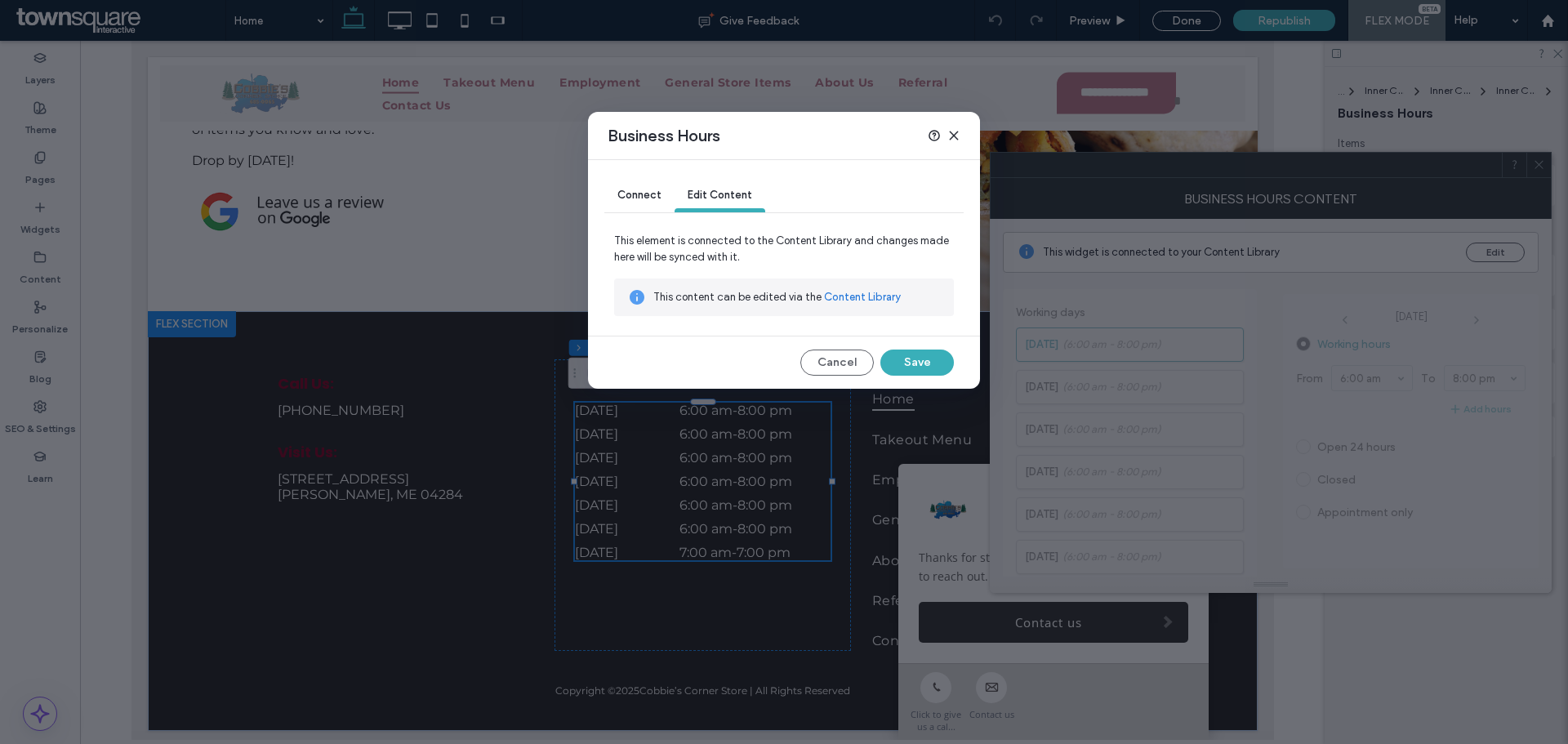
click at [860, 294] on link "Content Library" at bounding box center [862, 296] width 77 height 16
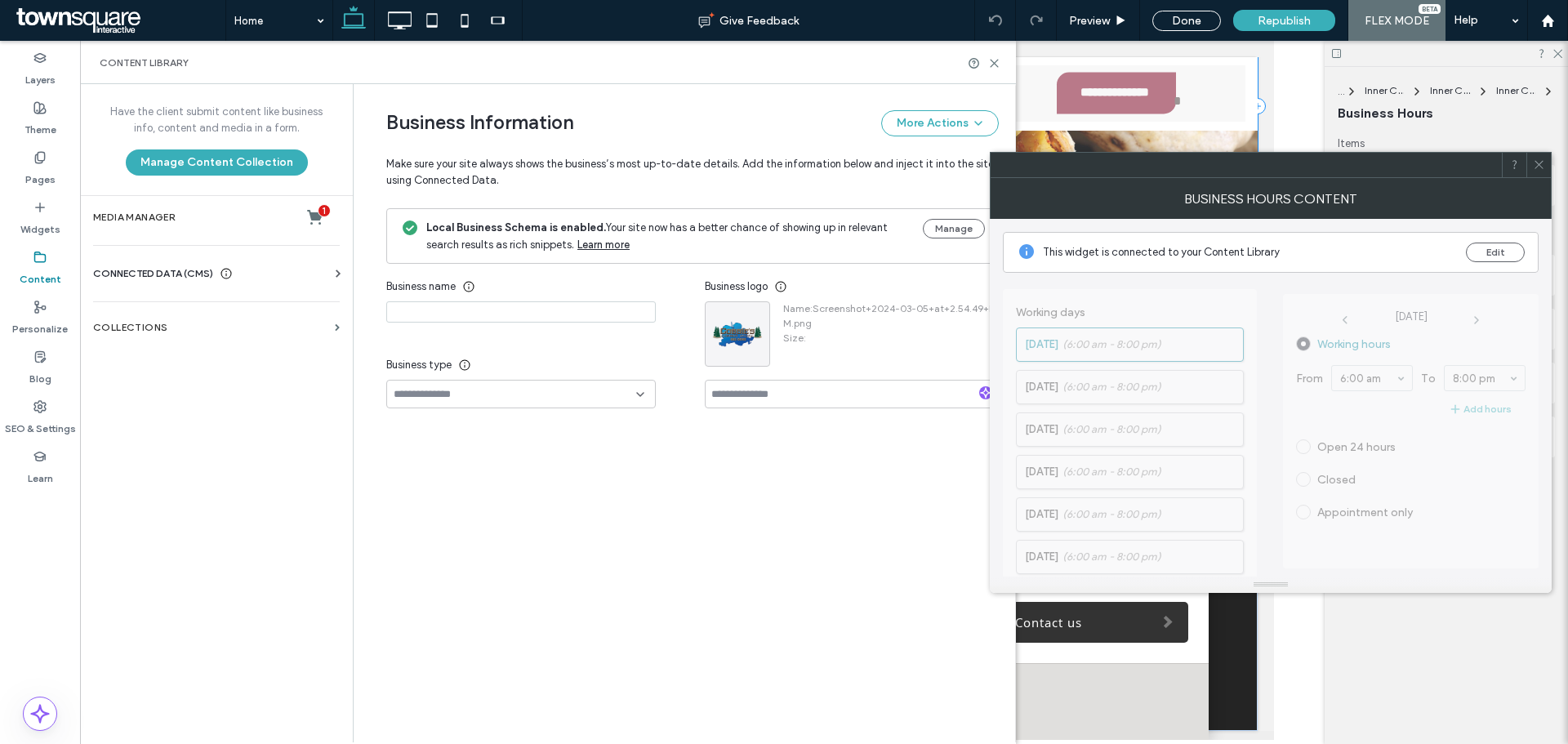
type input "**********"
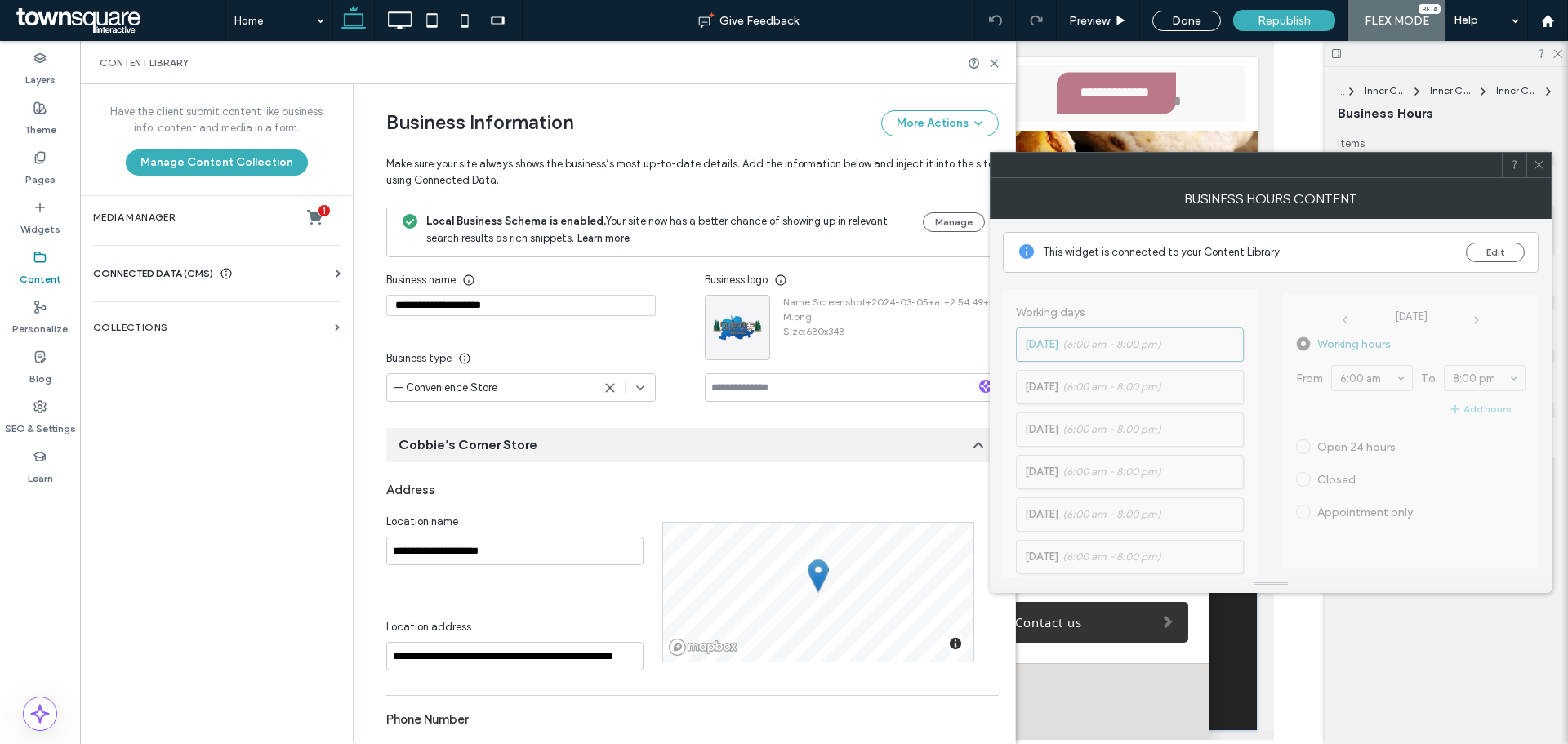
scroll to position [0, 0]
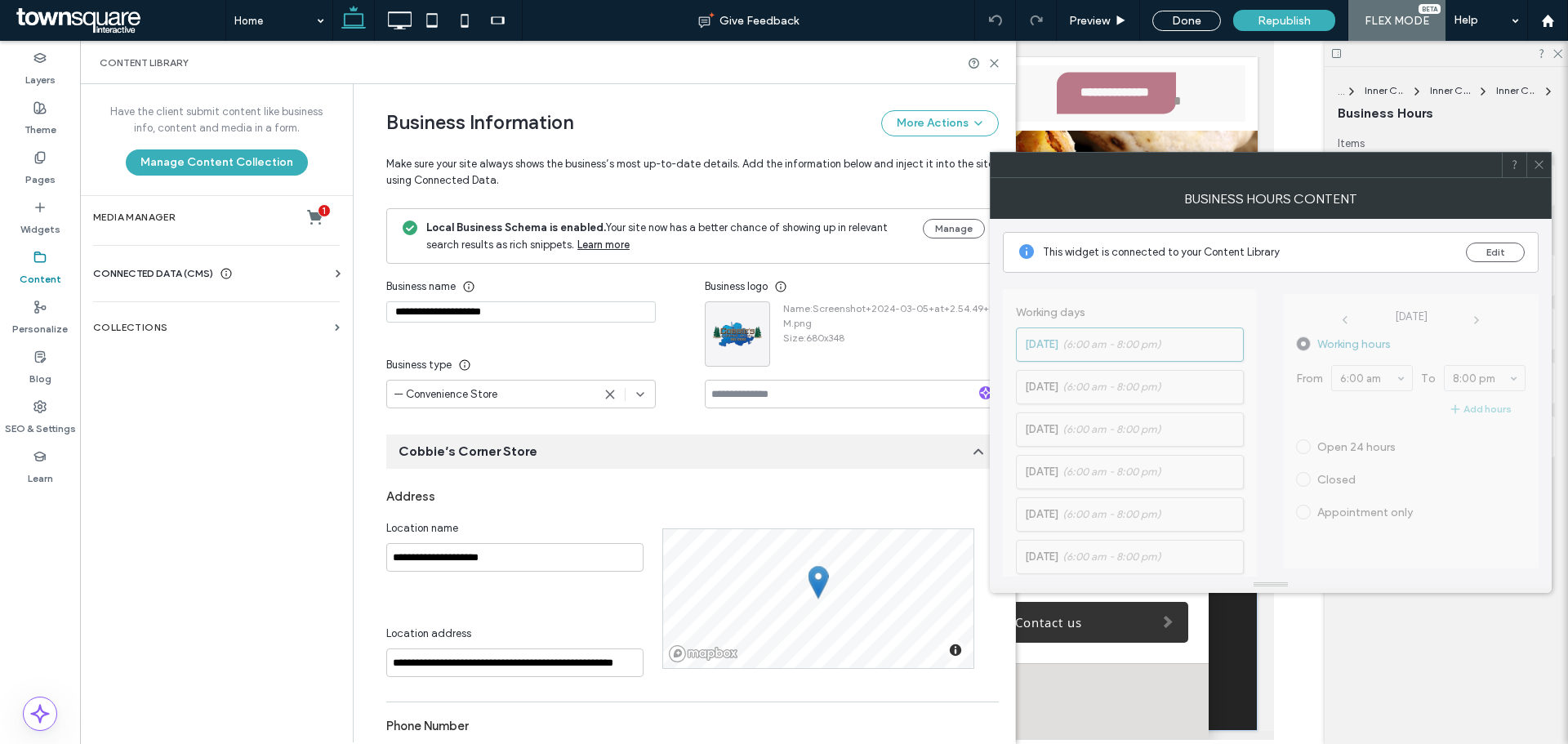
click at [1386, 457] on span "[DATE] Working hours From 6:00 am To 8:00 pm Add hours Open 24 hours Closed App…" at bounding box center [1410, 425] width 255 height 304
click at [1495, 297] on span "[DATE] Working hours From 6:00 am To 8:00 pm Add hours Open 24 hours Closed App…" at bounding box center [1410, 425] width 255 height 304
click at [1504, 252] on button "Edit" at bounding box center [1495, 252] width 59 height 20
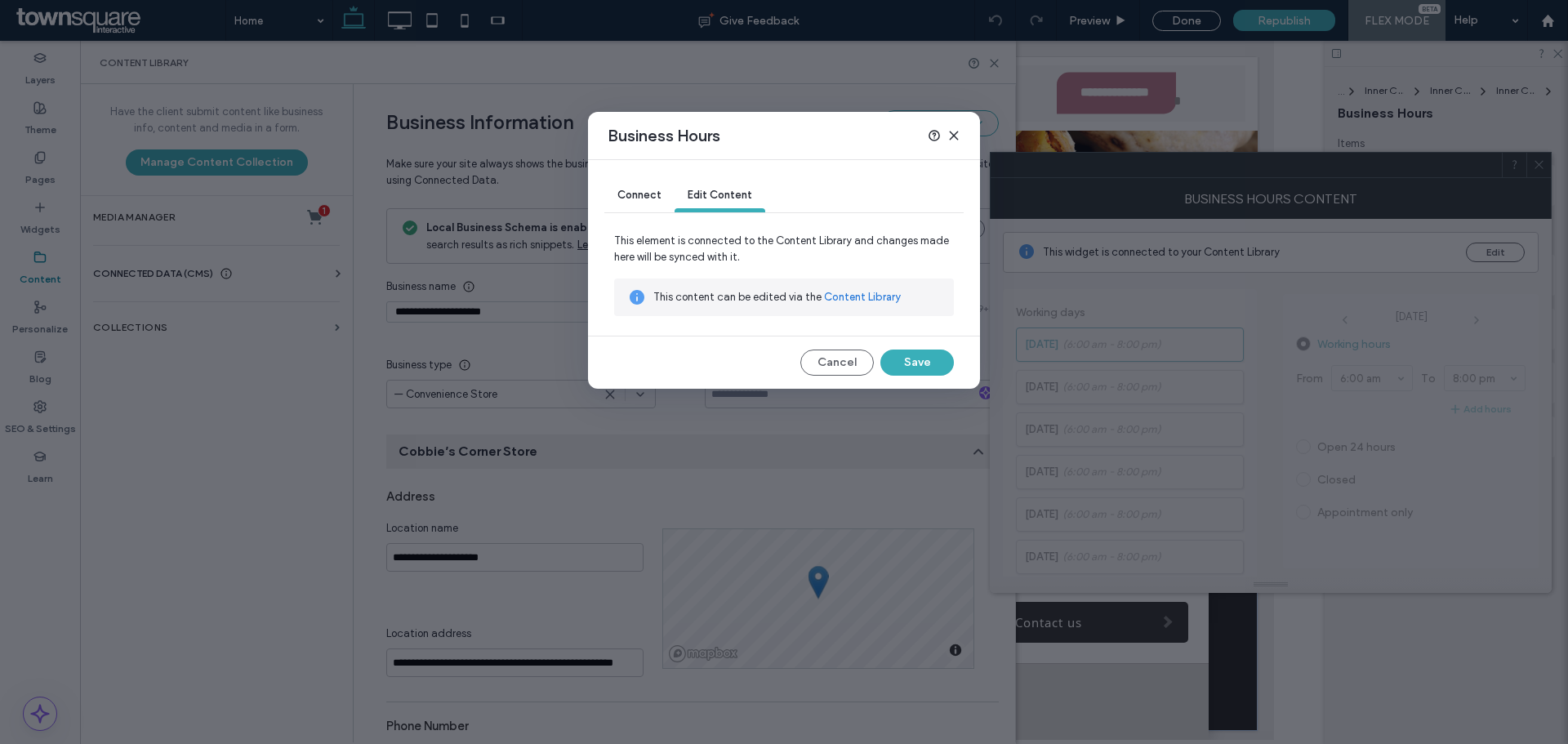
drag, startPoint x: 917, startPoint y: 365, endPoint x: 973, endPoint y: 370, distance: 56.2
click at [918, 365] on button "Save" at bounding box center [916, 363] width 73 height 27
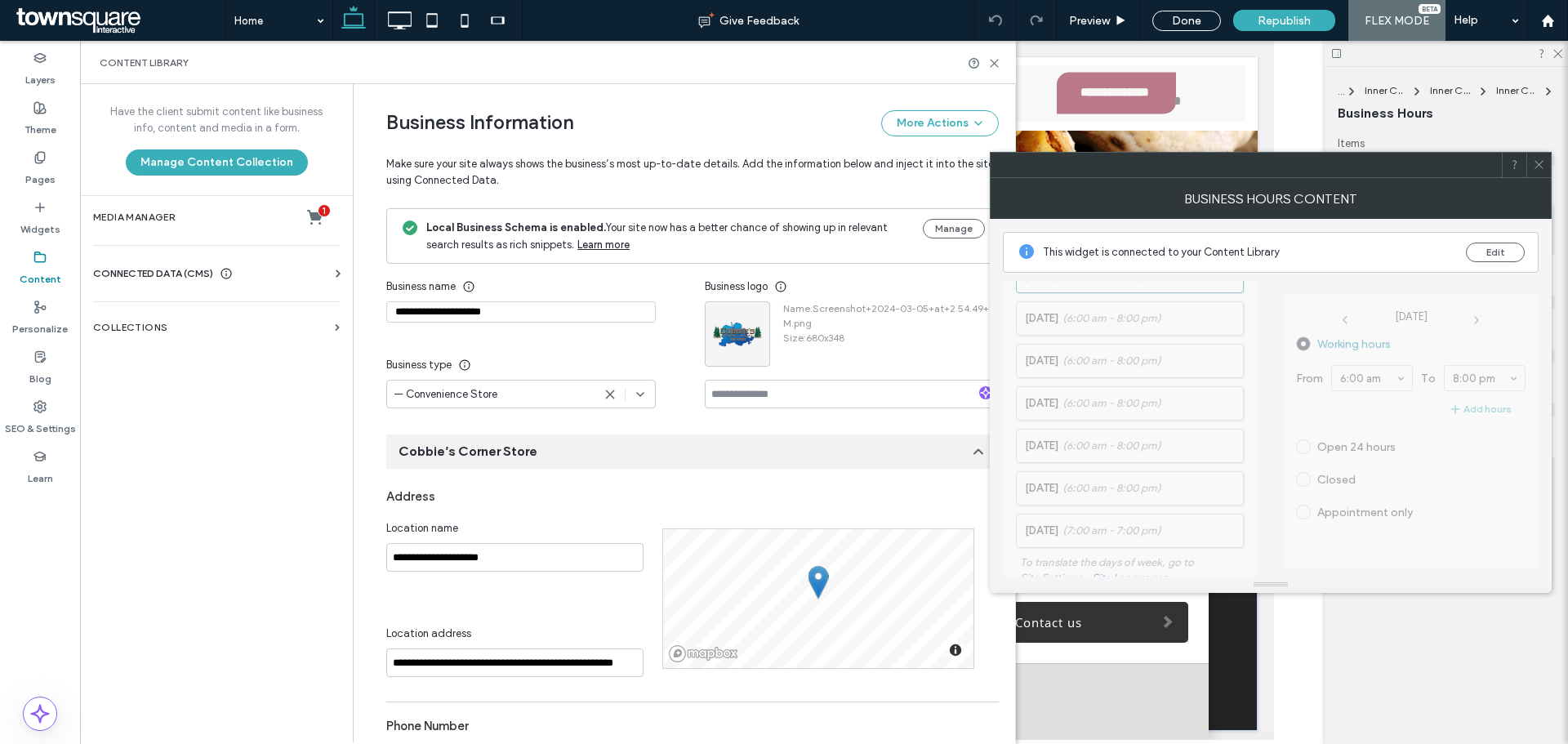
scroll to position [245, 0]
click at [1540, 165] on use at bounding box center [1539, 164] width 9 height 9
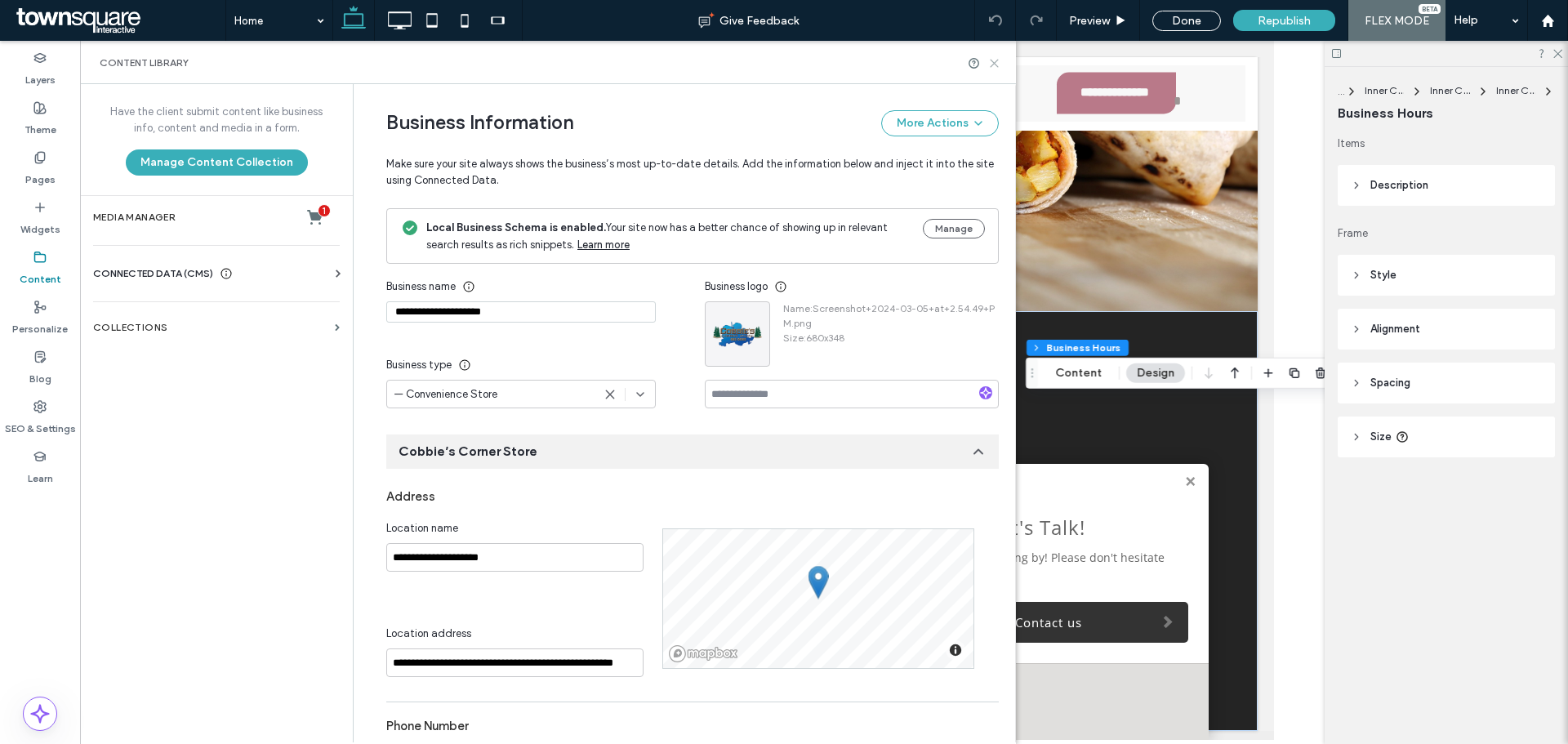
click at [994, 64] on use at bounding box center [994, 64] width 8 height 8
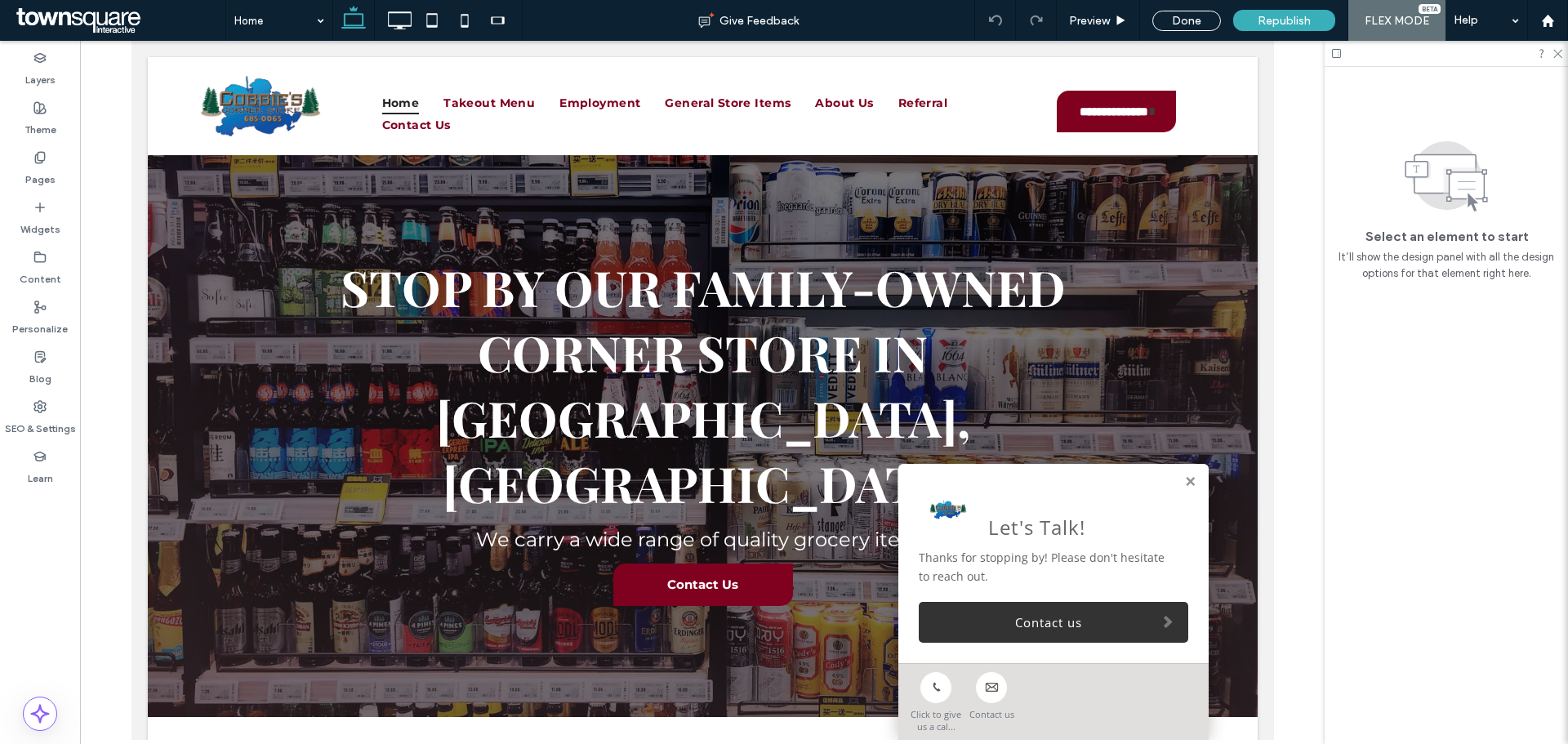
click at [1274, 14] on span "Republish" at bounding box center [1284, 21] width 53 height 14
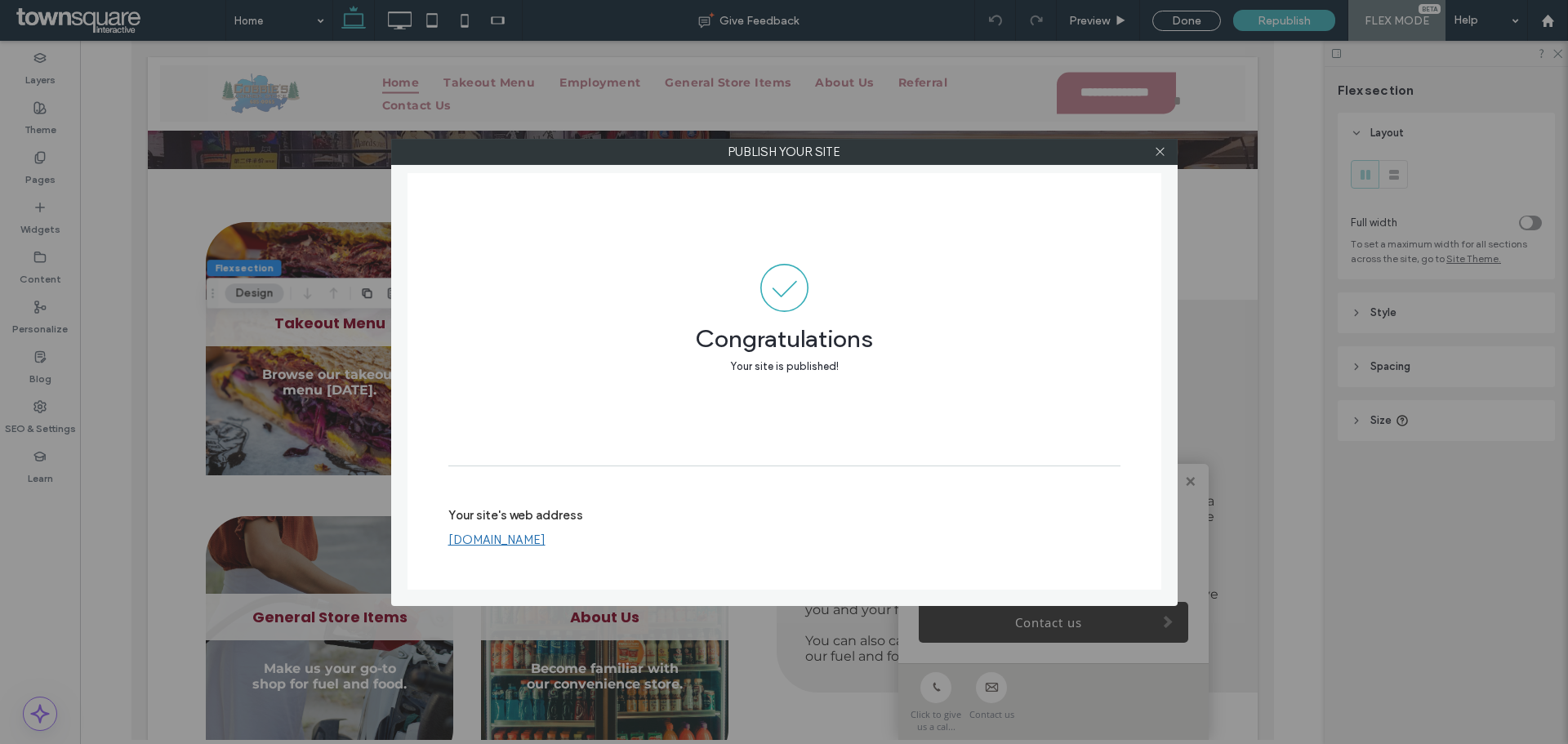
scroll to position [2318, 0]
